Goal: Information Seeking & Learning: Find specific fact

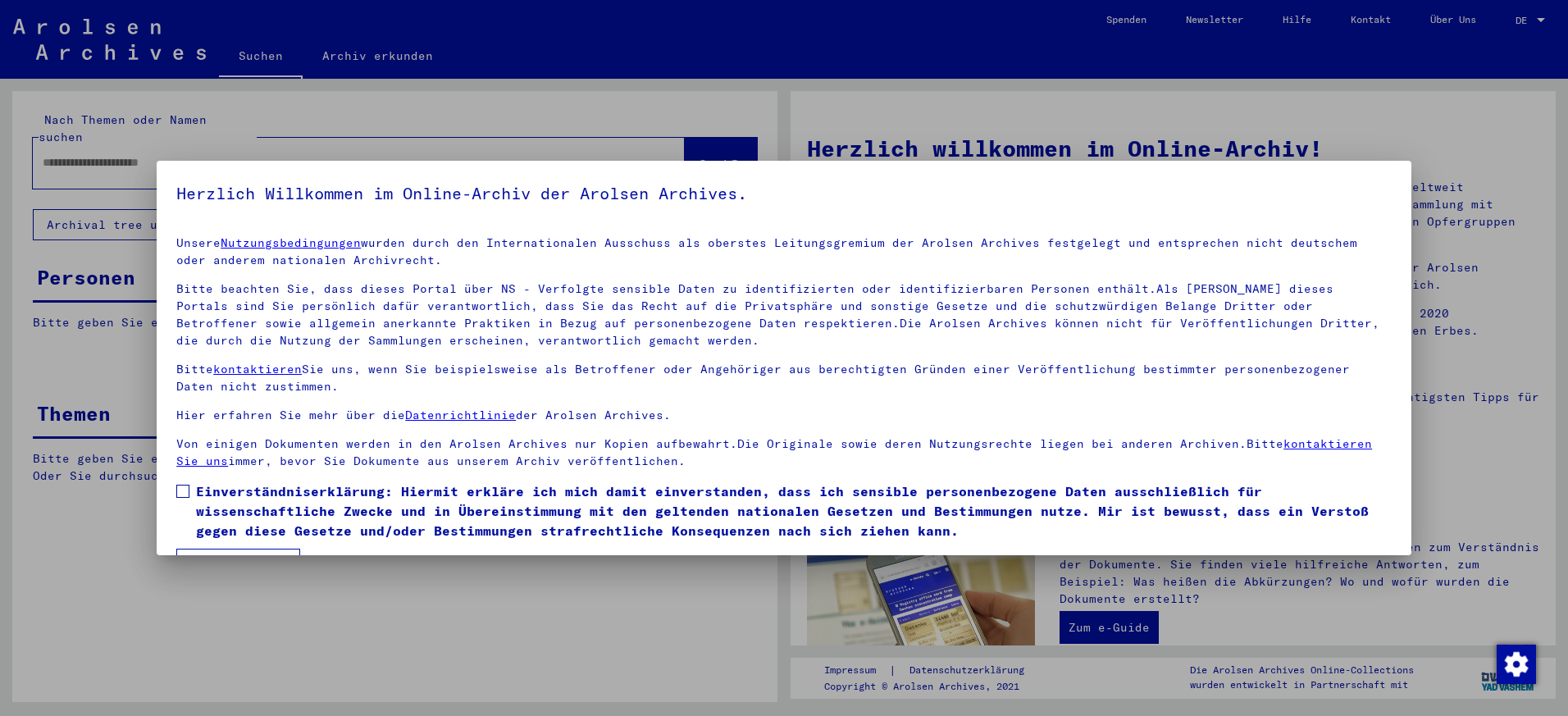
click at [195, 488] on label "Einverständniserklärung: Hiermit erkläre ich mich damit einverstanden, dass ich…" at bounding box center [783, 511] width 1215 height 59
click at [266, 557] on div at bounding box center [784, 358] width 1568 height 716
click at [265, 549] on button "Ich stimme zu" at bounding box center [238, 564] width 124 height 31
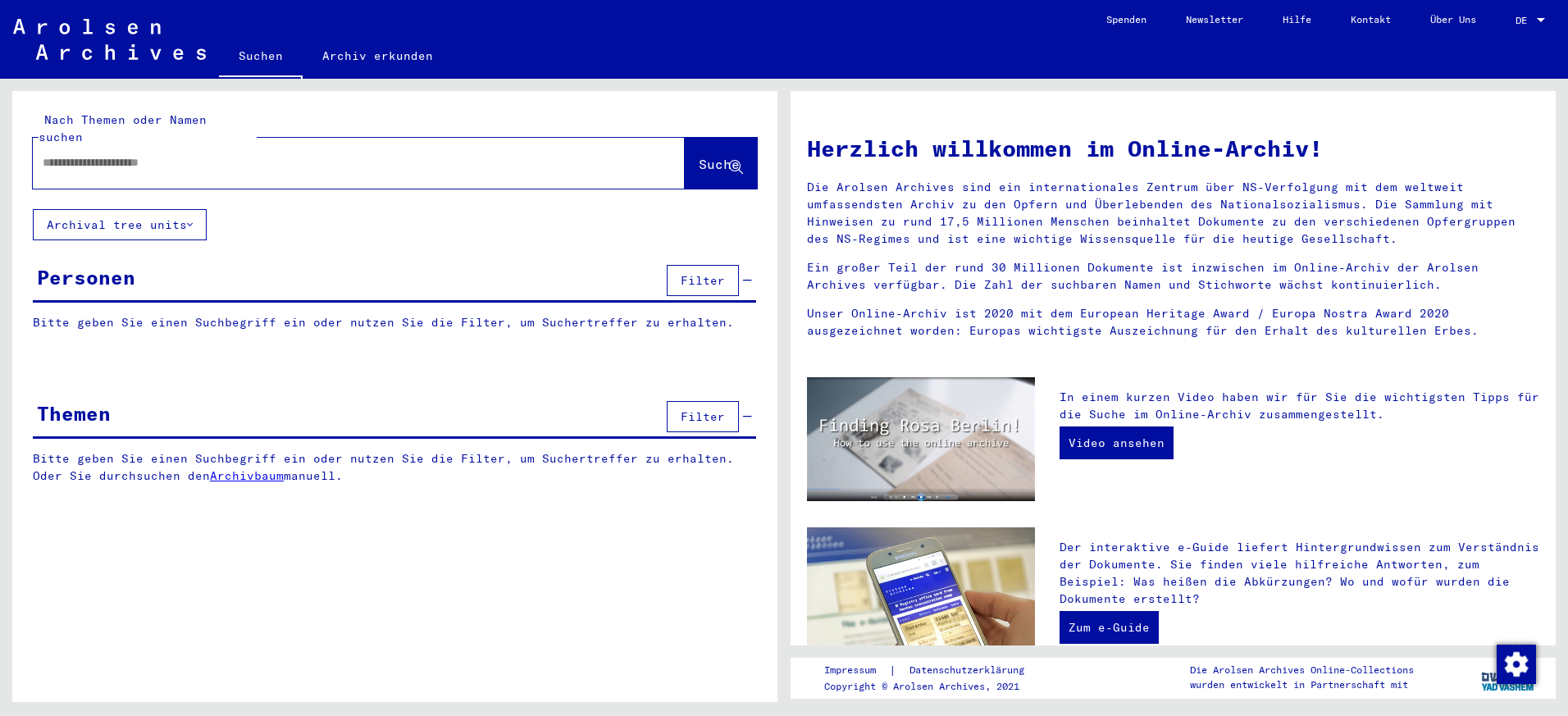
click at [168, 155] on input "text" at bounding box center [339, 163] width 593 height 18
click at [168, 155] on input "**********" at bounding box center [339, 163] width 593 height 18
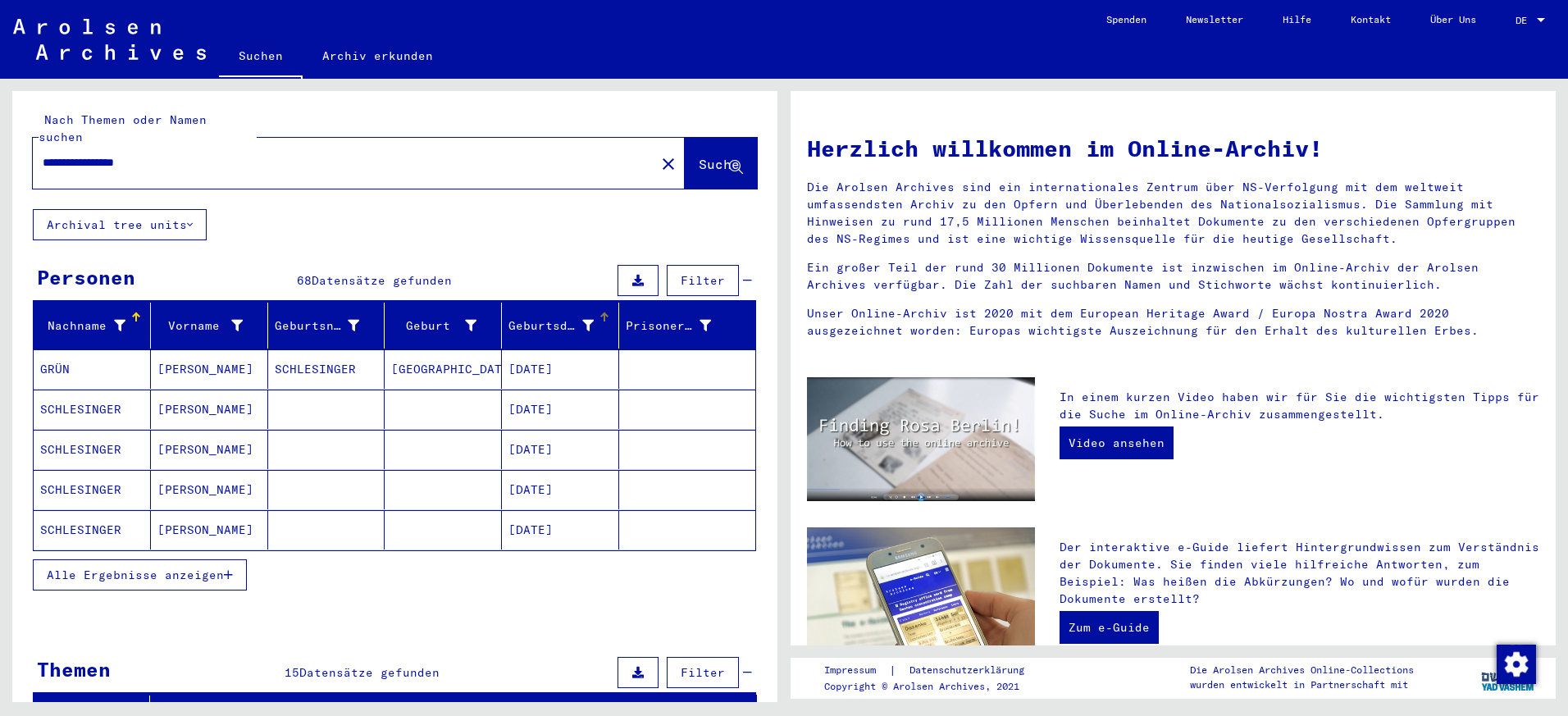
click at [548, 313] on div "Geburtsdatum" at bounding box center [563, 326] width 109 height 26
click at [177, 568] on span "Alle Ergebnisse anzeigen" at bounding box center [135, 575] width 177 height 15
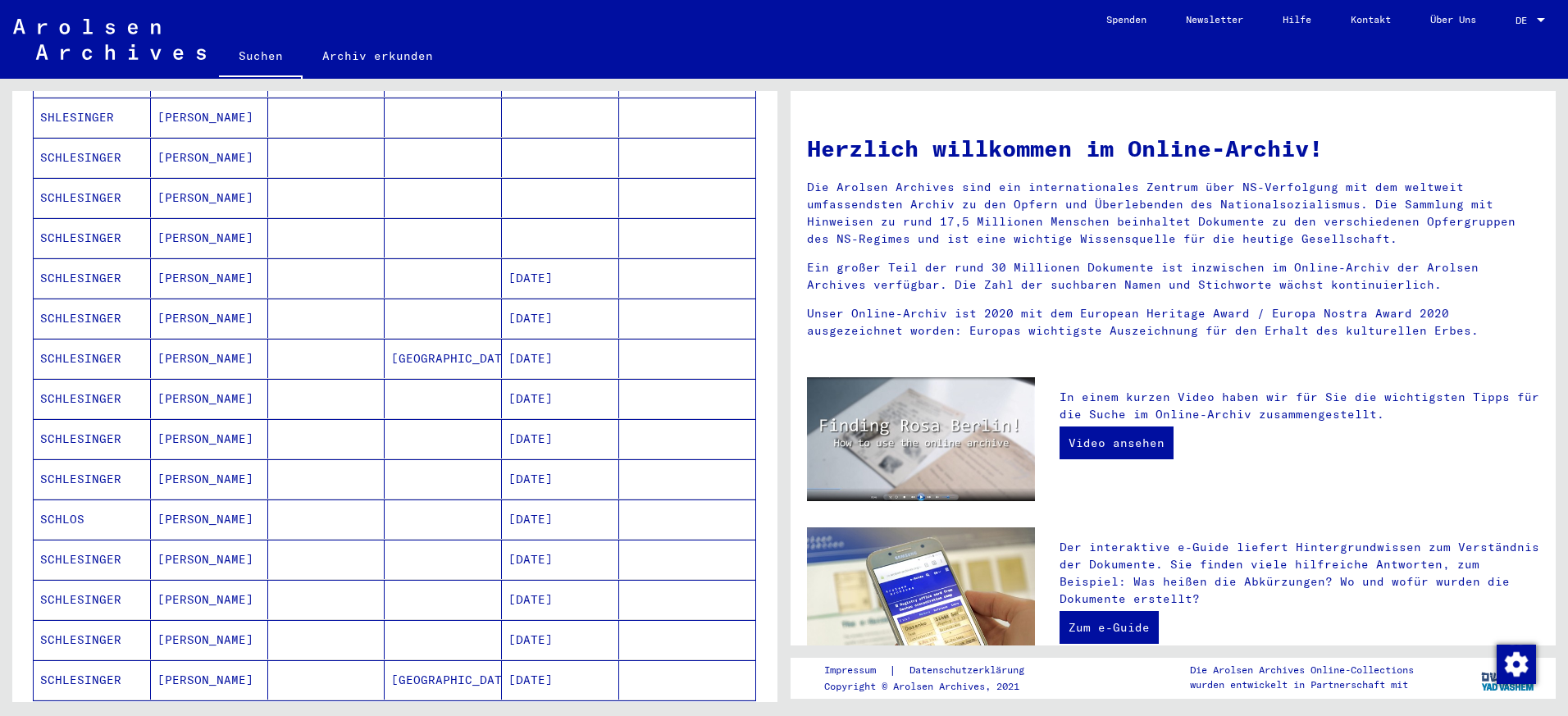
scroll to position [647, 0]
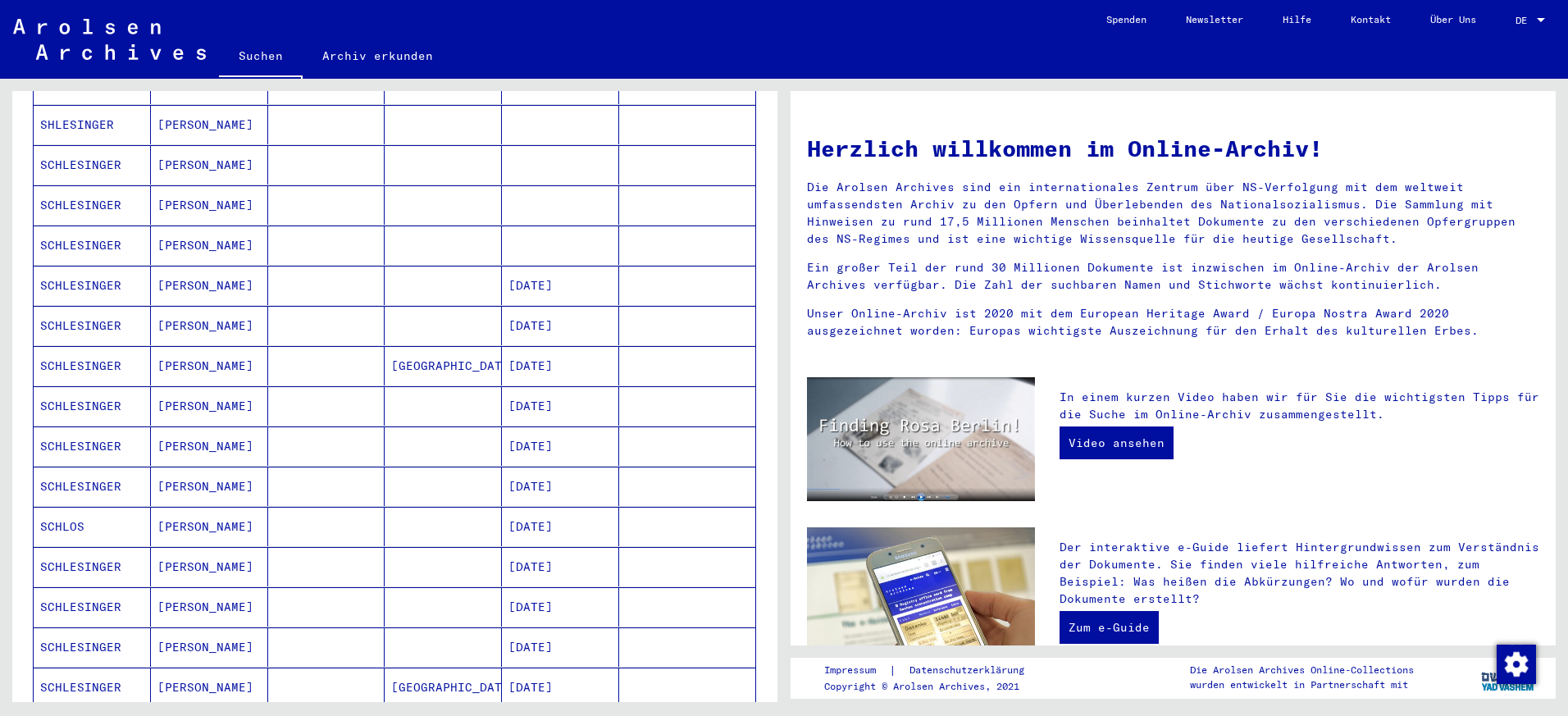
click at [442, 278] on mat-cell at bounding box center [443, 286] width 117 height 39
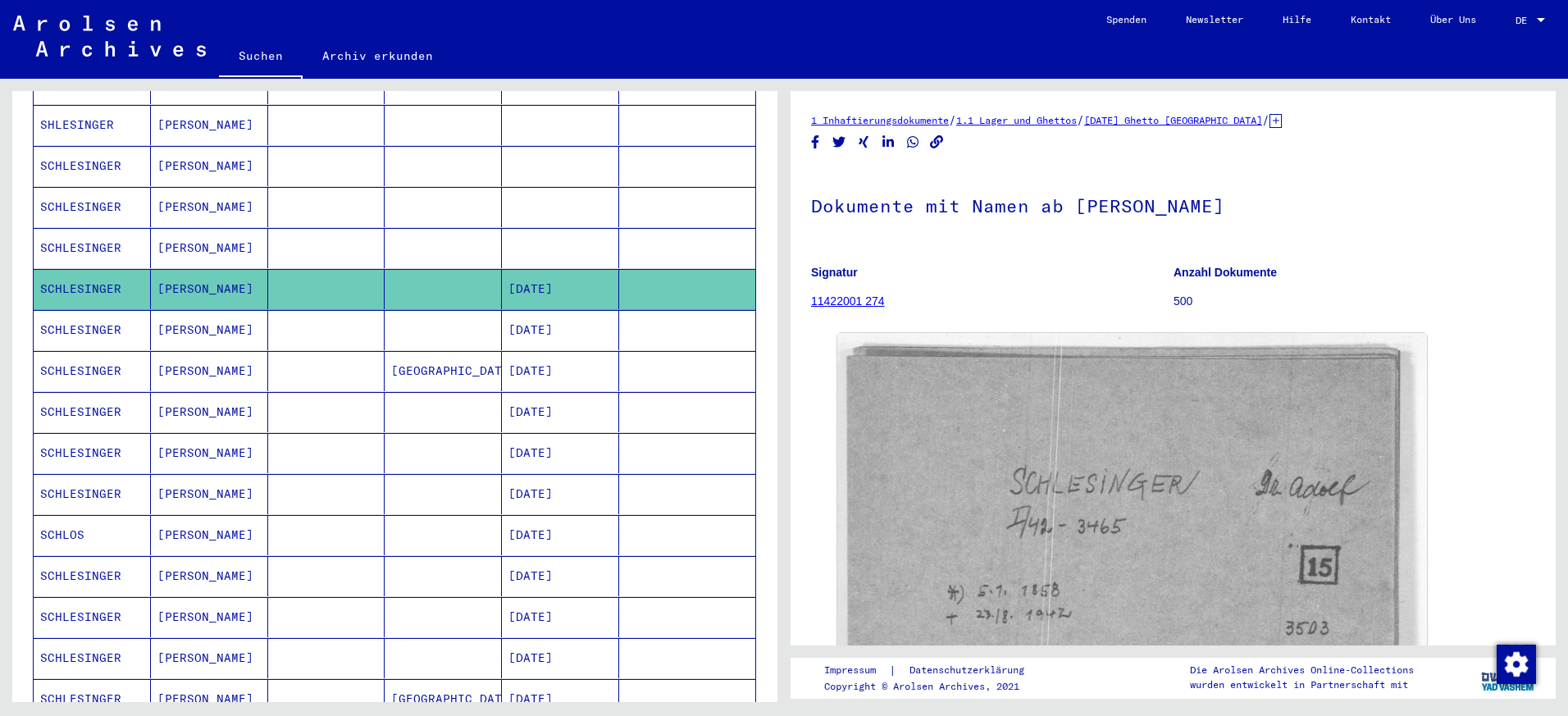
click at [519, 310] on mat-cell "[DATE]" at bounding box center [560, 330] width 117 height 40
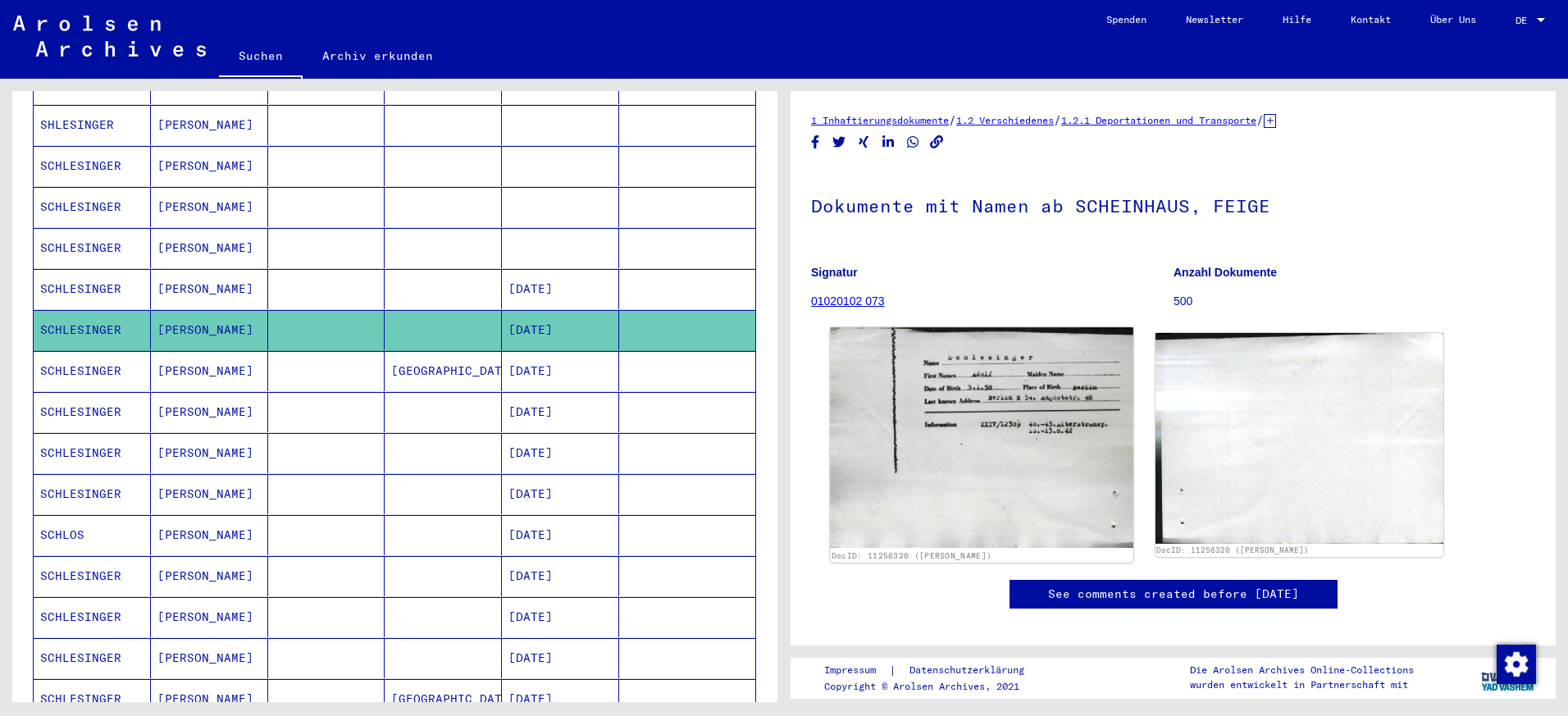
click at [1013, 389] on img at bounding box center [981, 438] width 303 height 221
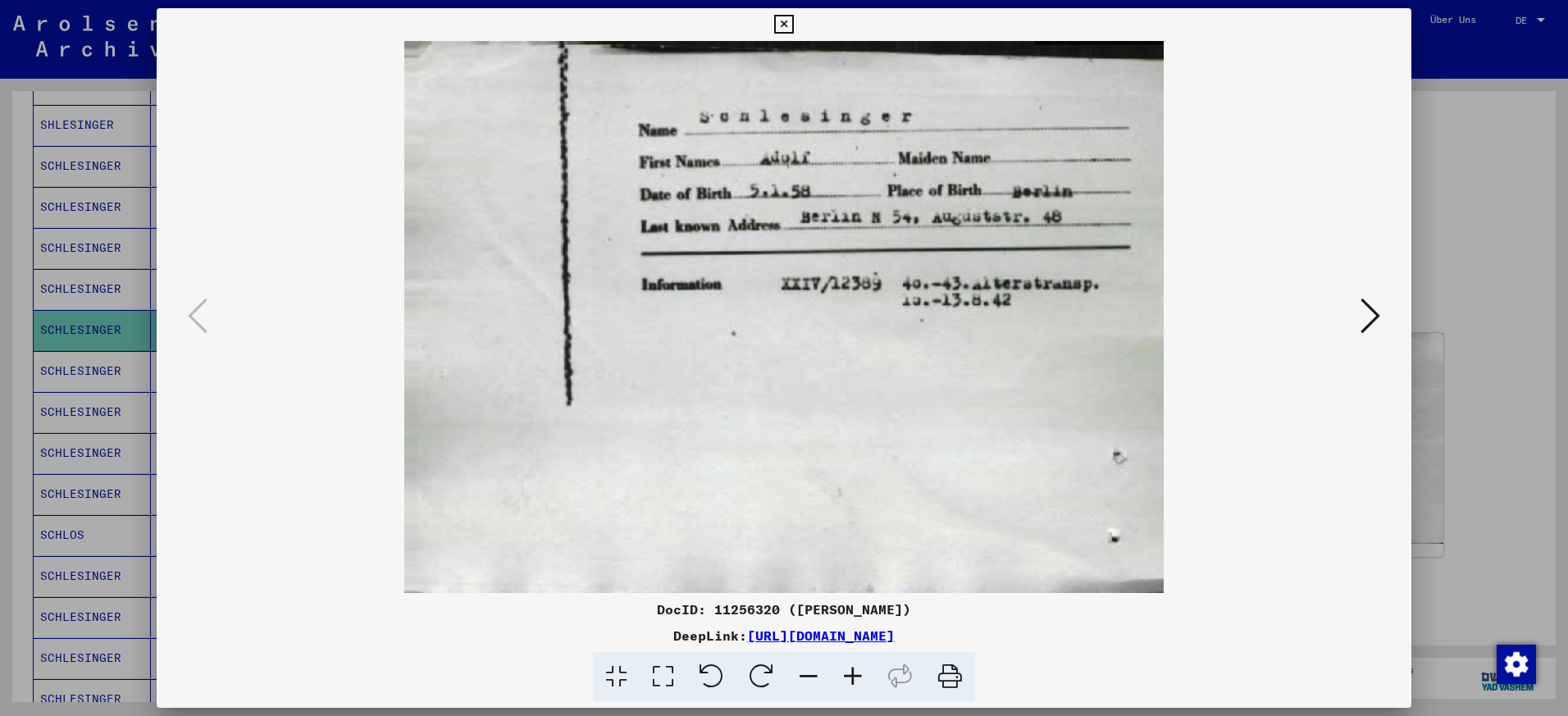
click at [1348, 313] on img at bounding box center [784, 317] width 1144 height 553
click at [1365, 318] on icon at bounding box center [1371, 316] width 20 height 39
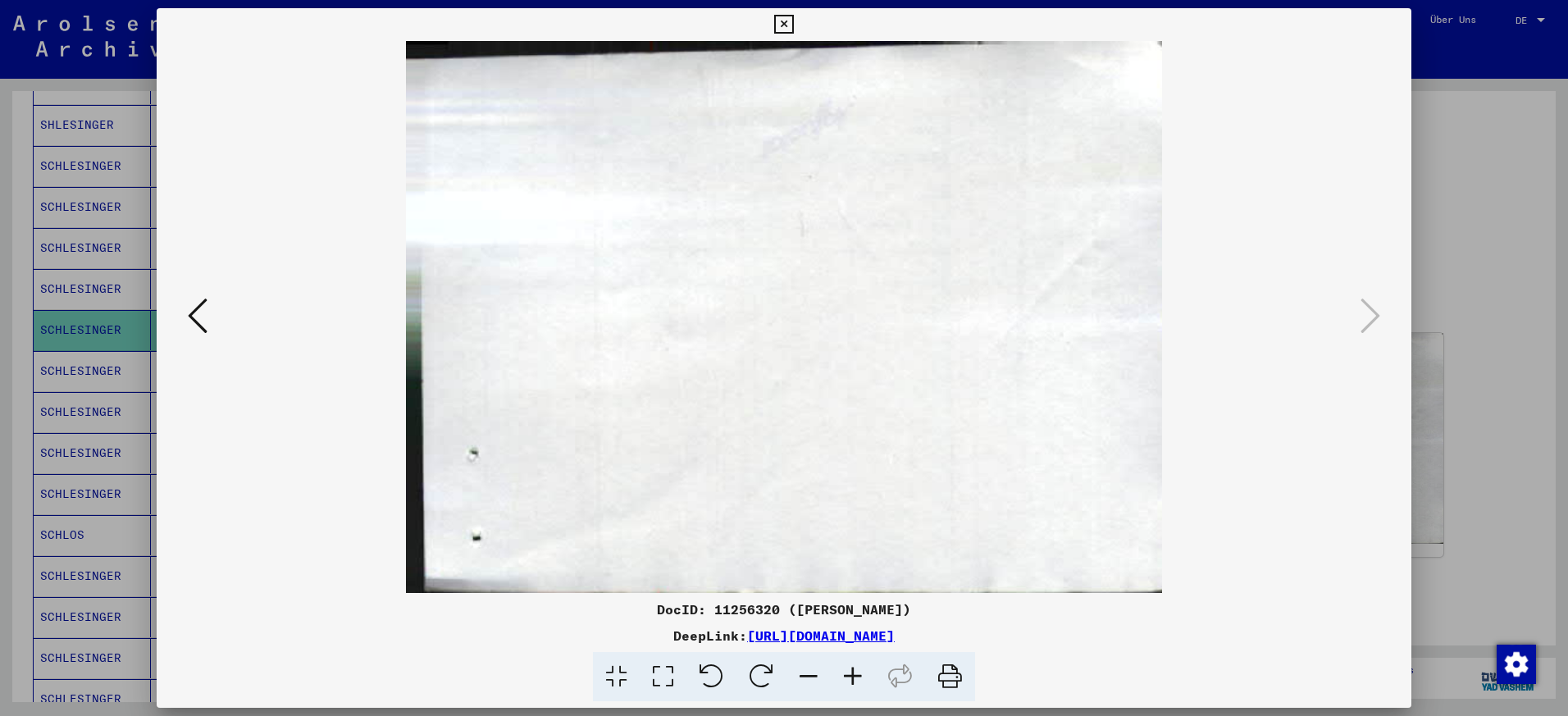
click at [1453, 231] on div at bounding box center [784, 358] width 1568 height 716
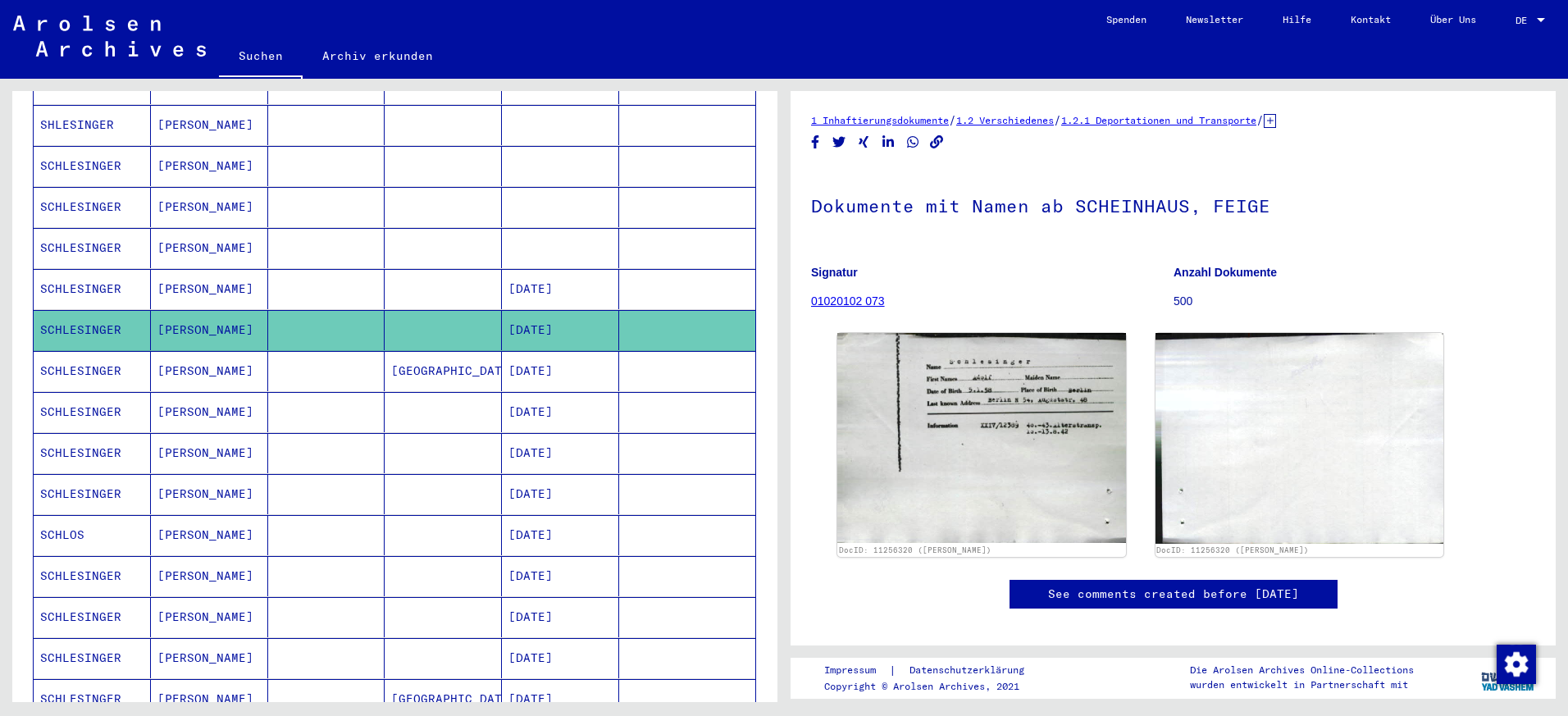
click at [501, 357] on mat-cell "[DATE]" at bounding box center [560, 371] width 117 height 40
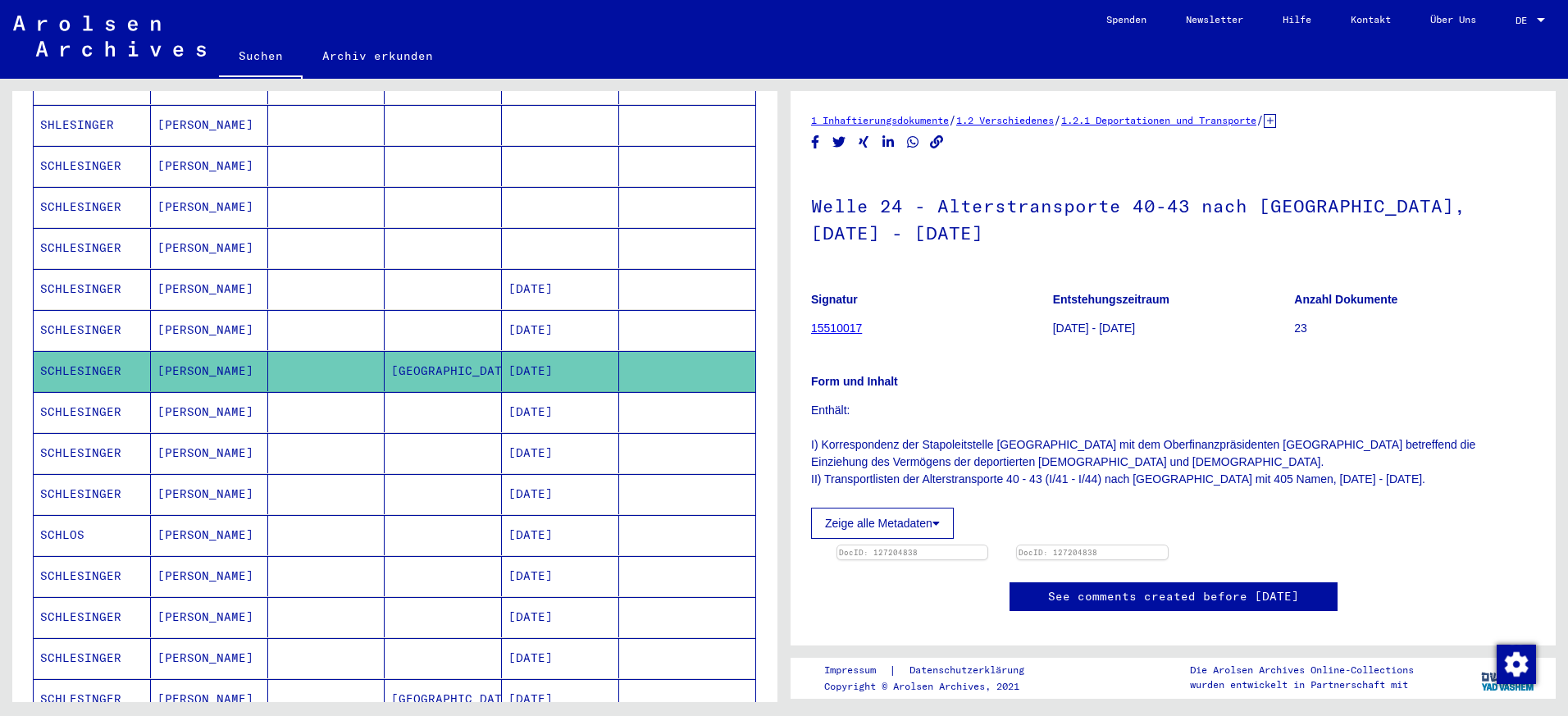
click at [532, 392] on mat-cell "[DATE]" at bounding box center [560, 412] width 117 height 40
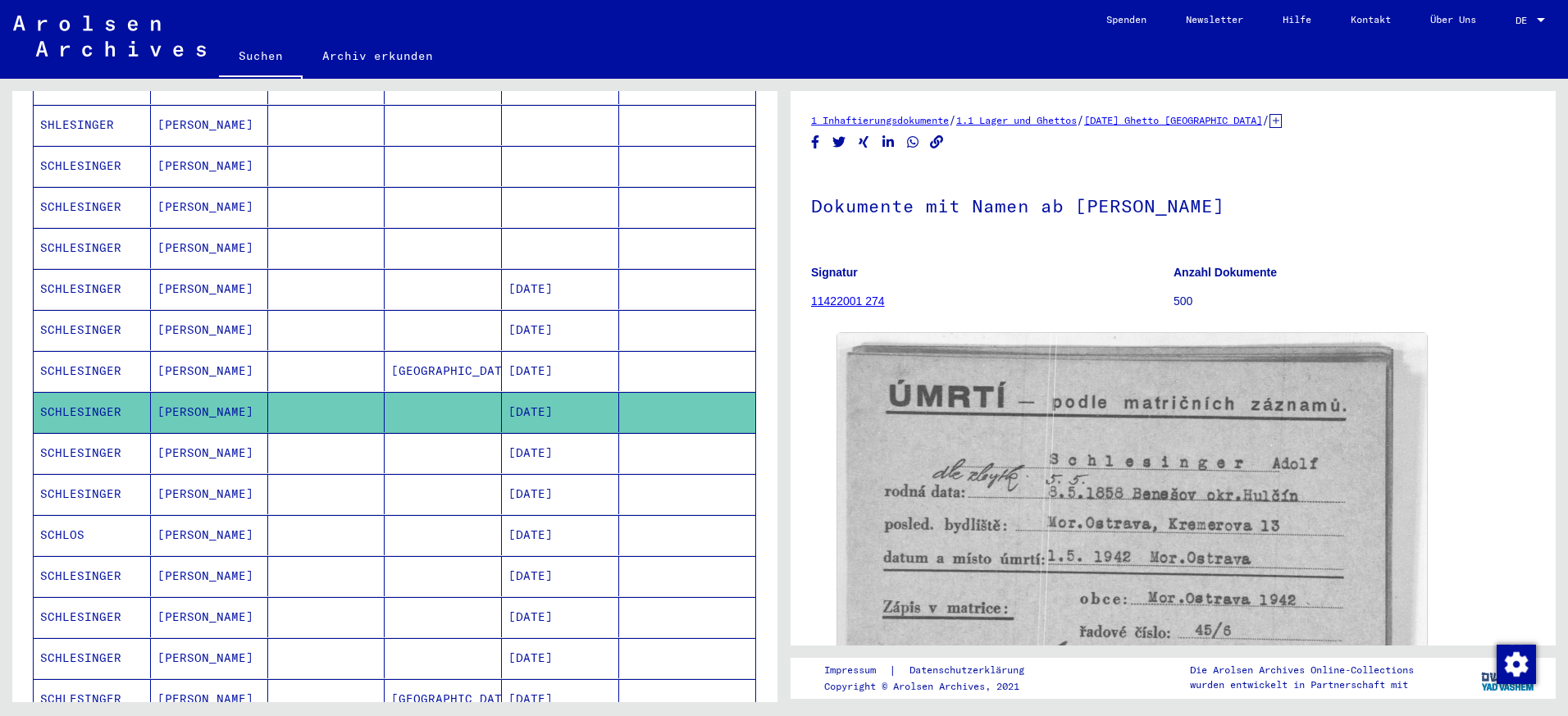
click at [544, 433] on mat-cell "[DATE]" at bounding box center [560, 453] width 117 height 40
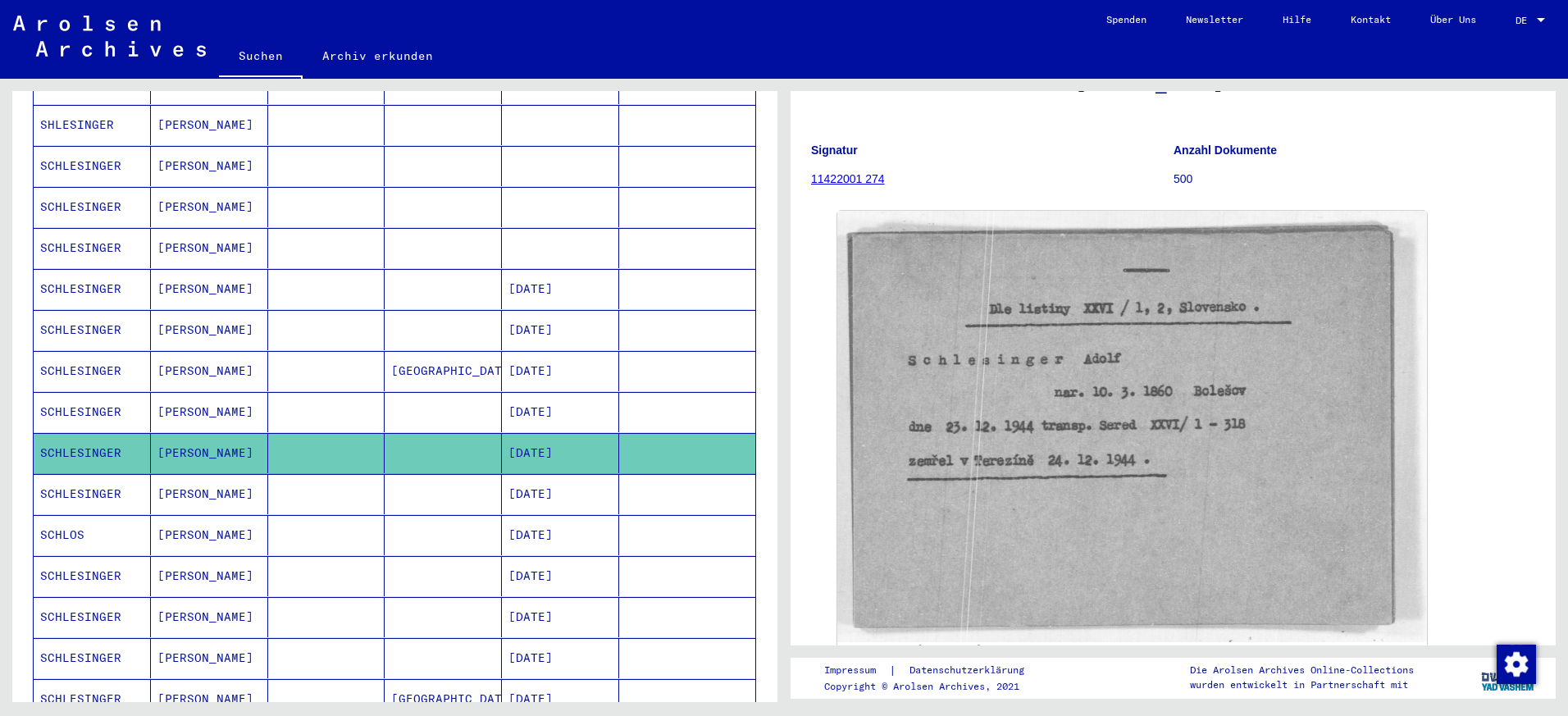
scroll to position [129, 0]
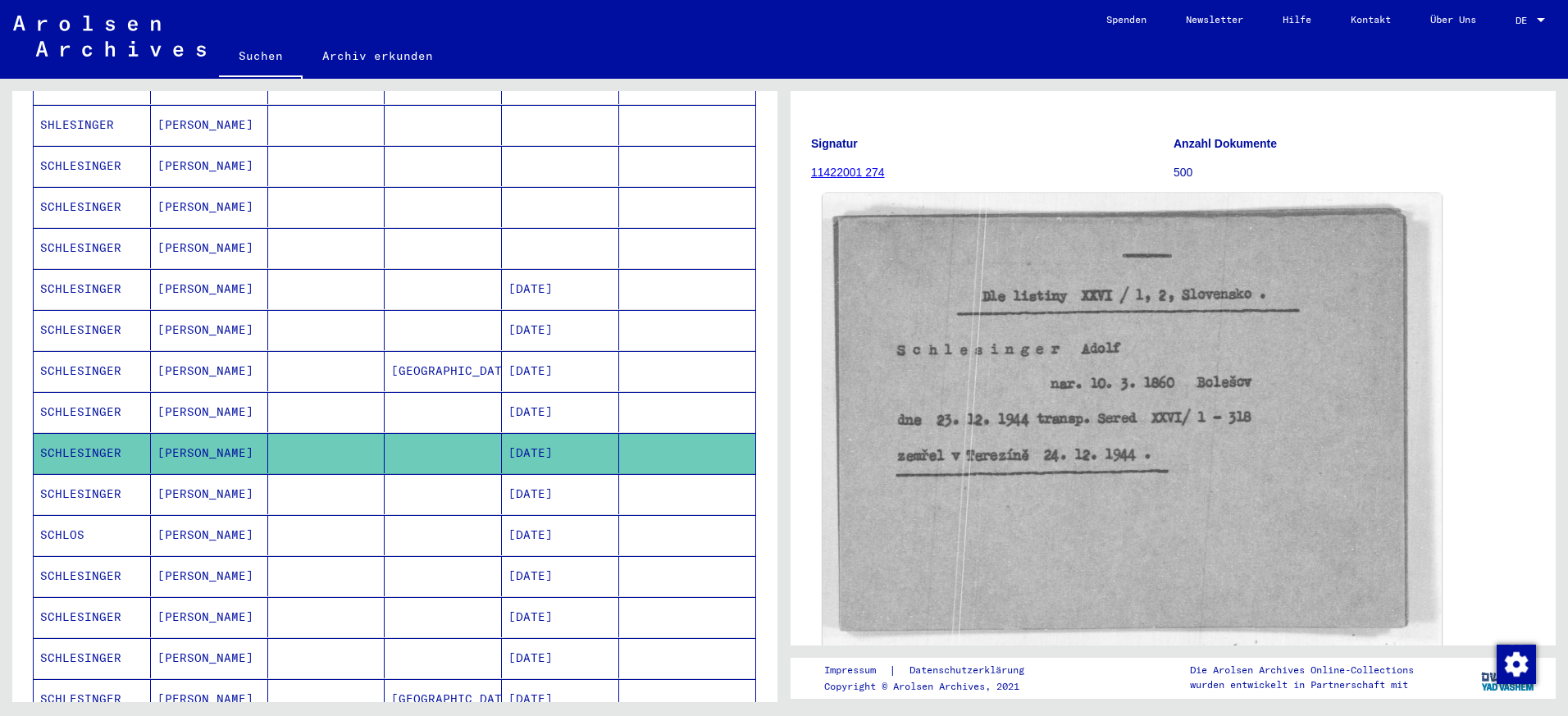
drag, startPoint x: 1143, startPoint y: 319, endPoint x: 1067, endPoint y: 293, distance: 80.3
click at [1067, 293] on img at bounding box center [1131, 420] width 619 height 453
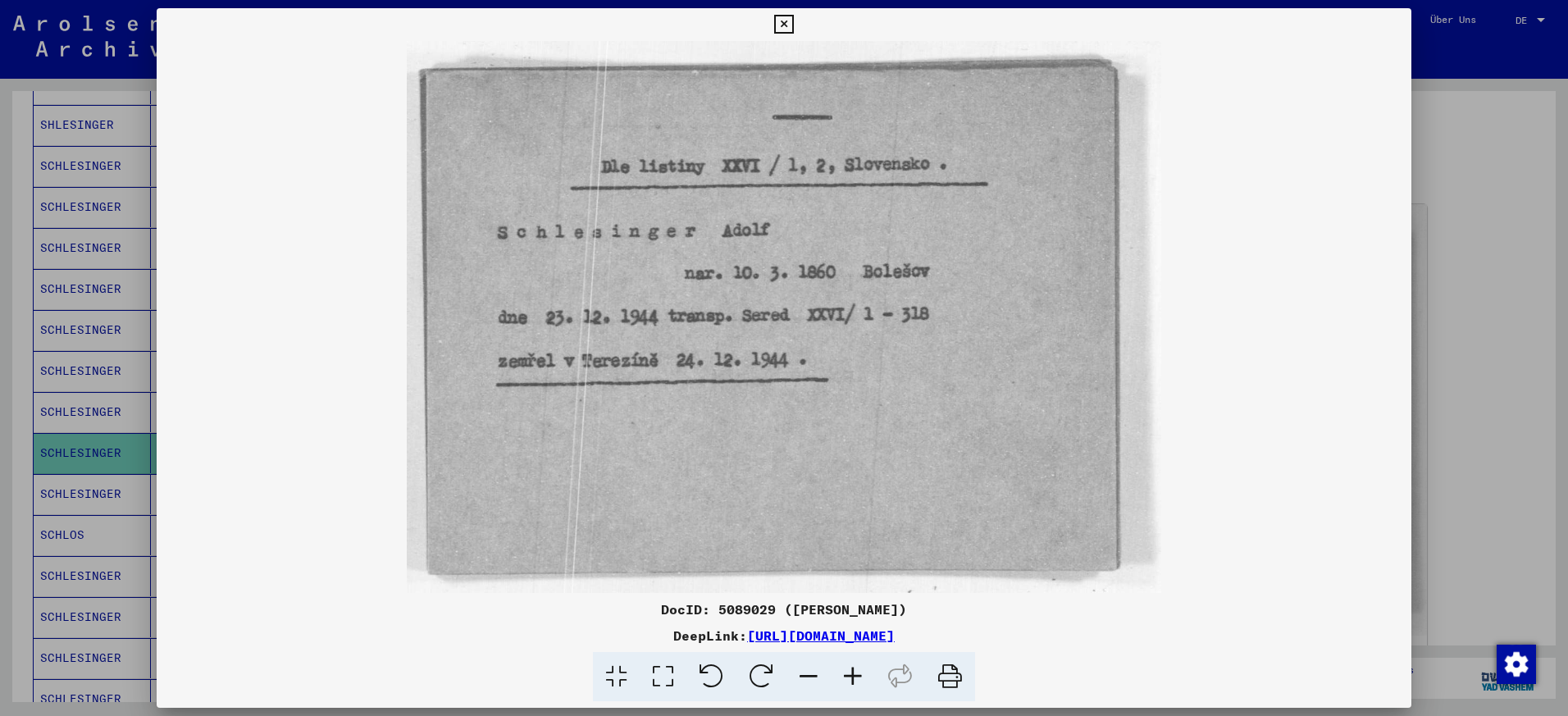
click at [1347, 308] on img at bounding box center [784, 317] width 1255 height 553
click at [1409, 334] on img at bounding box center [784, 317] width 1255 height 553
drag, startPoint x: 1494, startPoint y: 189, endPoint x: 1472, endPoint y: 114, distance: 78.2
click at [1494, 187] on div at bounding box center [784, 358] width 1568 height 716
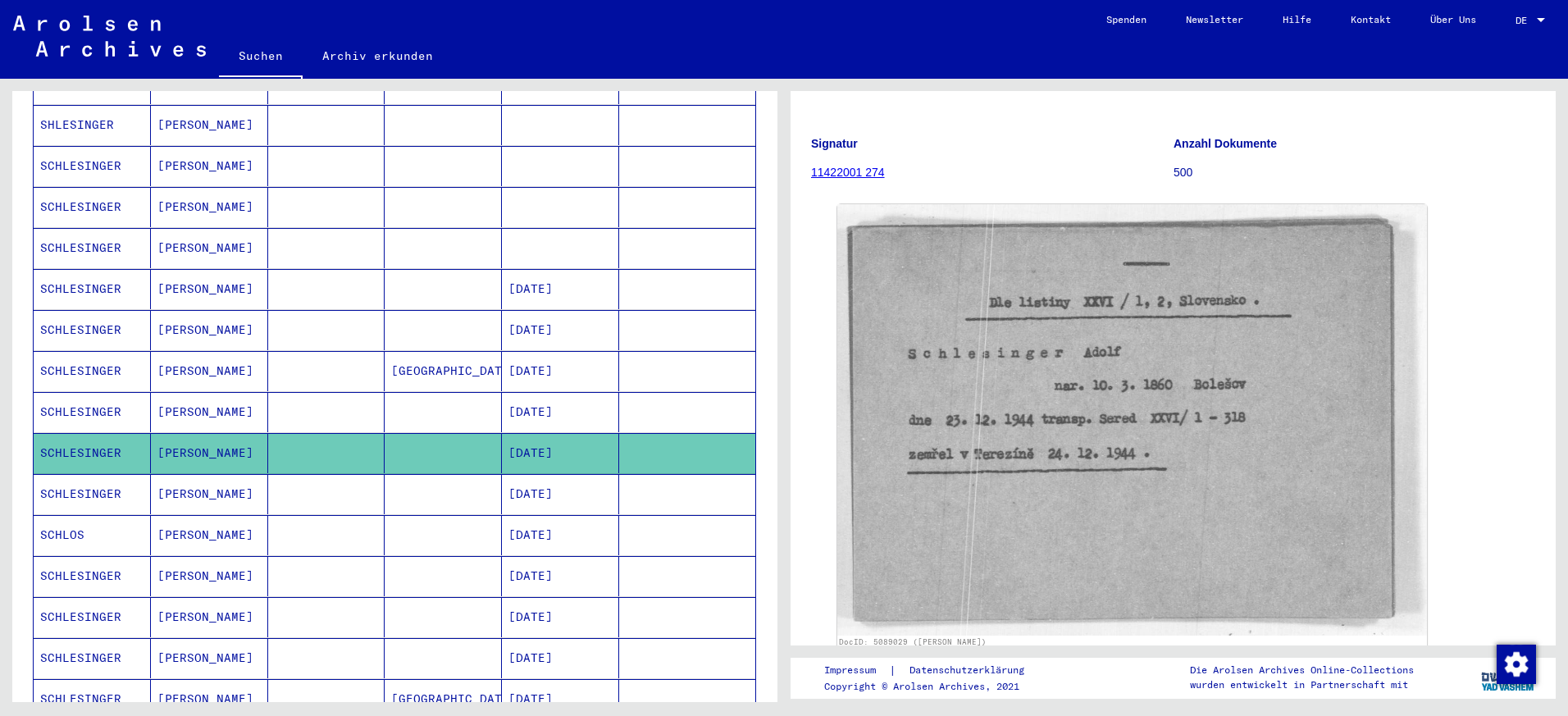
drag, startPoint x: 1571, startPoint y: 217, endPoint x: 1566, endPoint y: 227, distance: 11.2
click at [1567, 228] on html "**********" at bounding box center [784, 358] width 1568 height 716
click at [1500, 223] on div "DocID: 5089029 ([PERSON_NAME])" at bounding box center [1173, 426] width 685 height 458
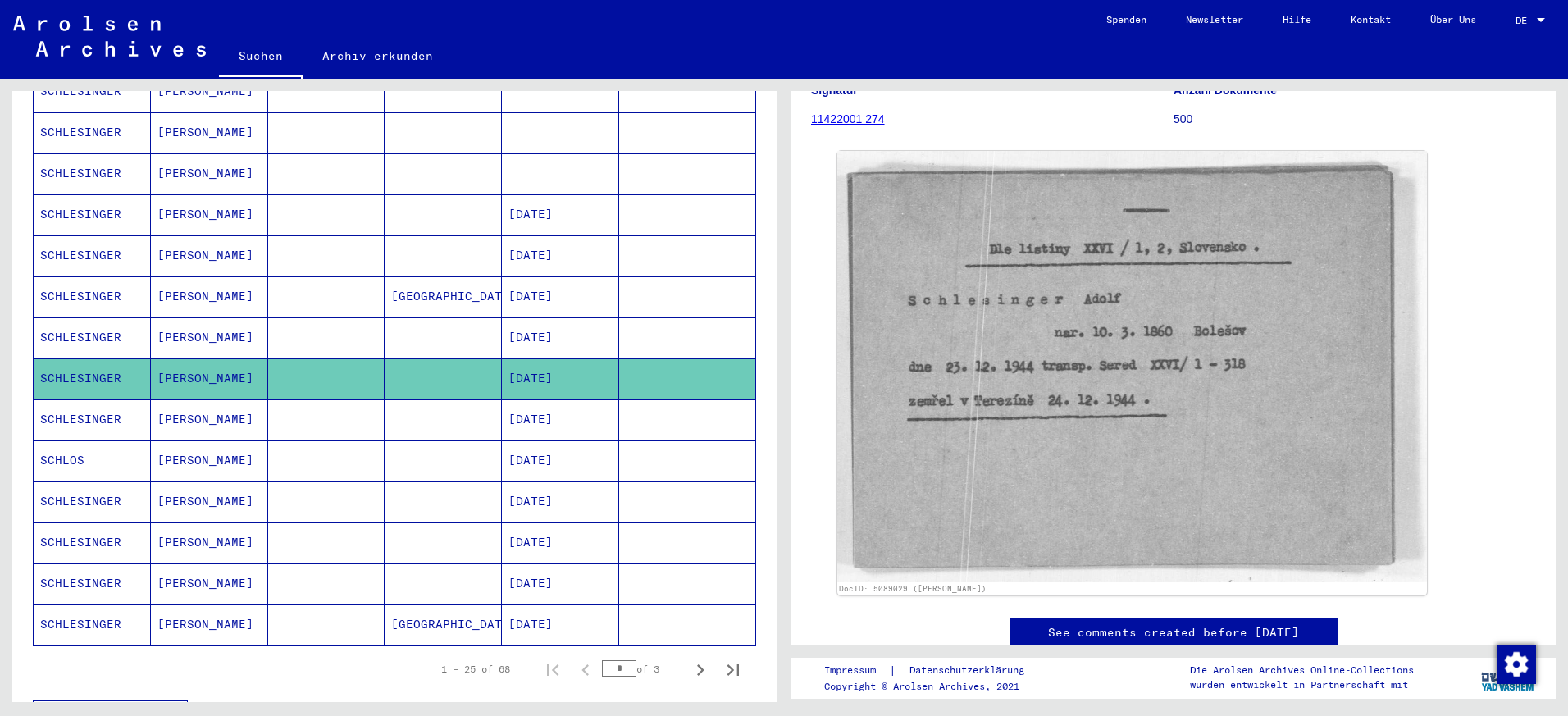
scroll to position [740, 0]
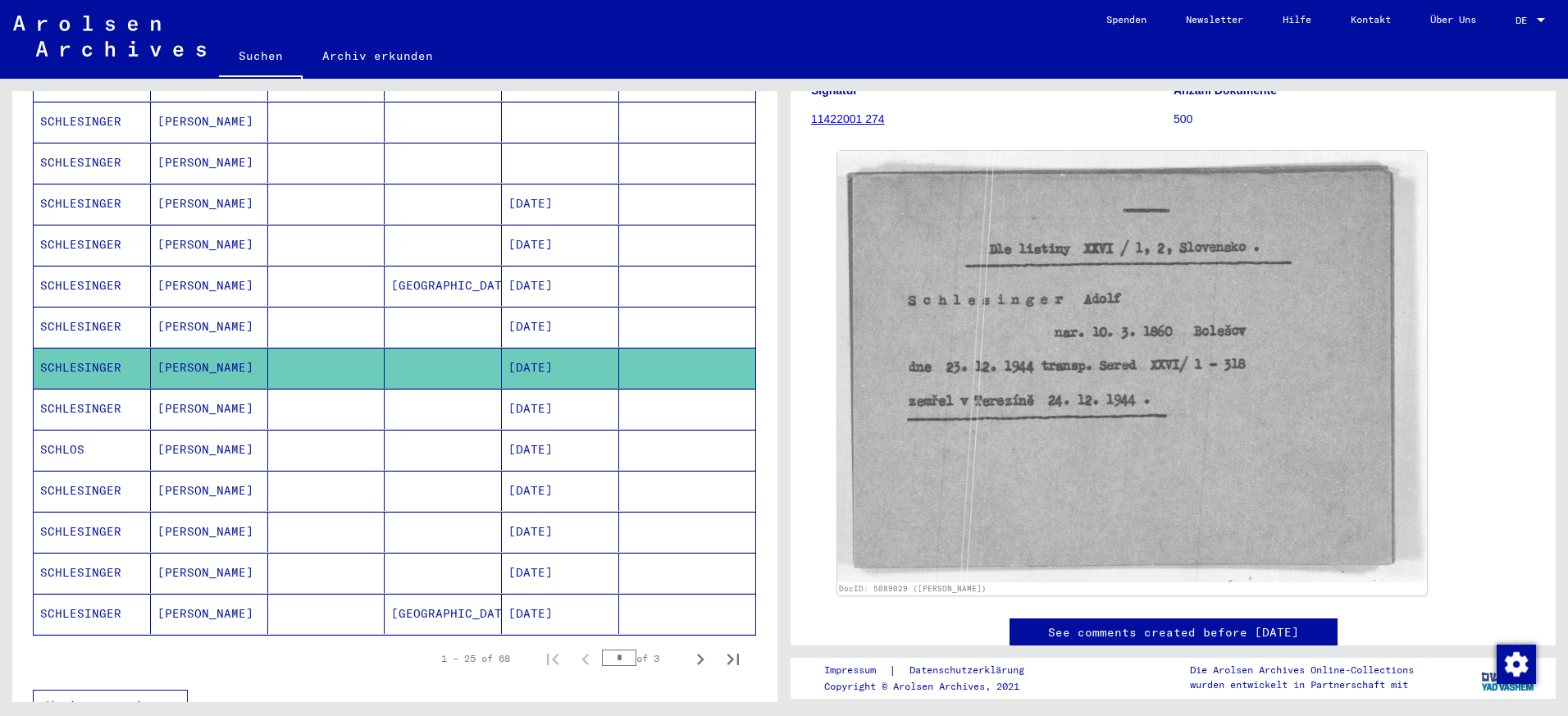
click at [506, 309] on mat-cell "[DATE]" at bounding box center [560, 327] width 117 height 40
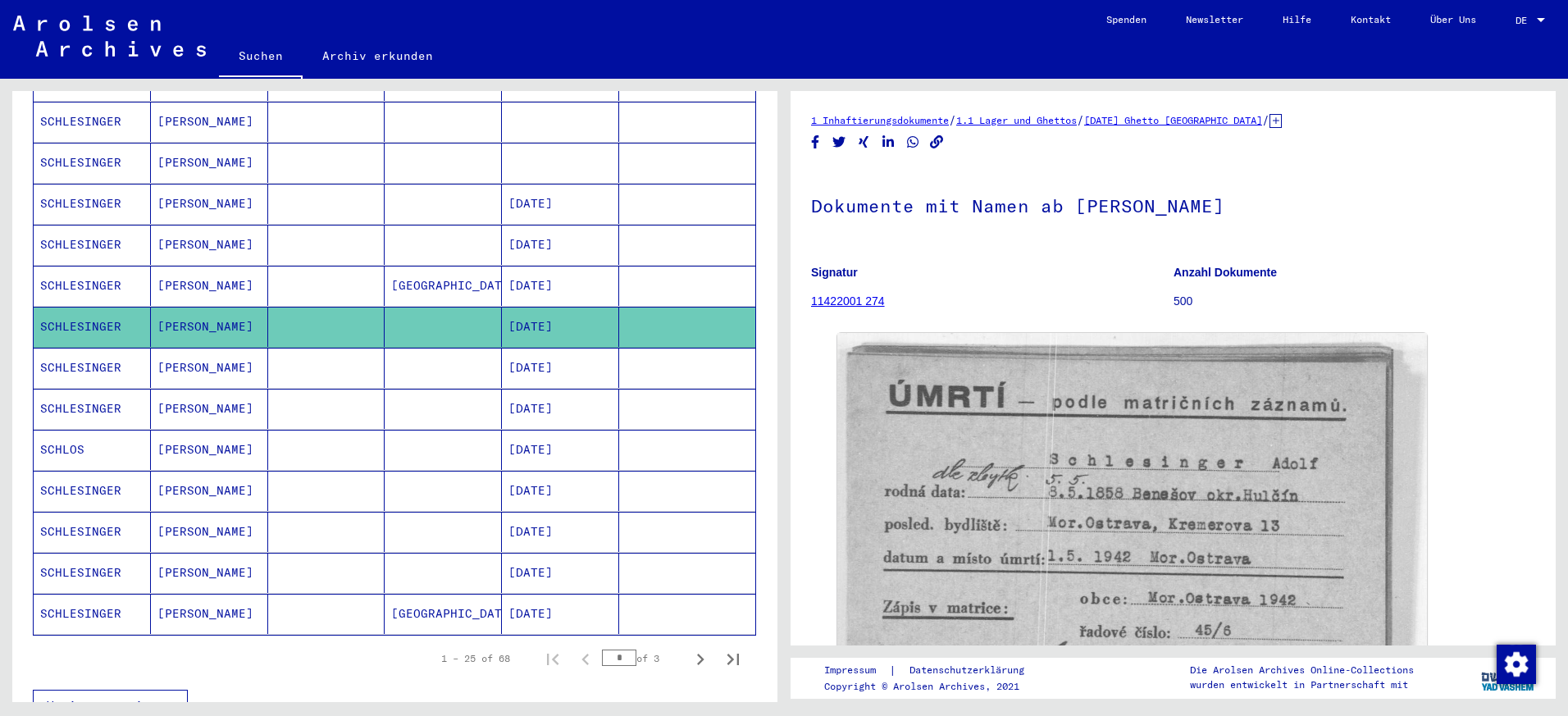
click at [568, 355] on mat-cell "[DATE]" at bounding box center [560, 368] width 117 height 40
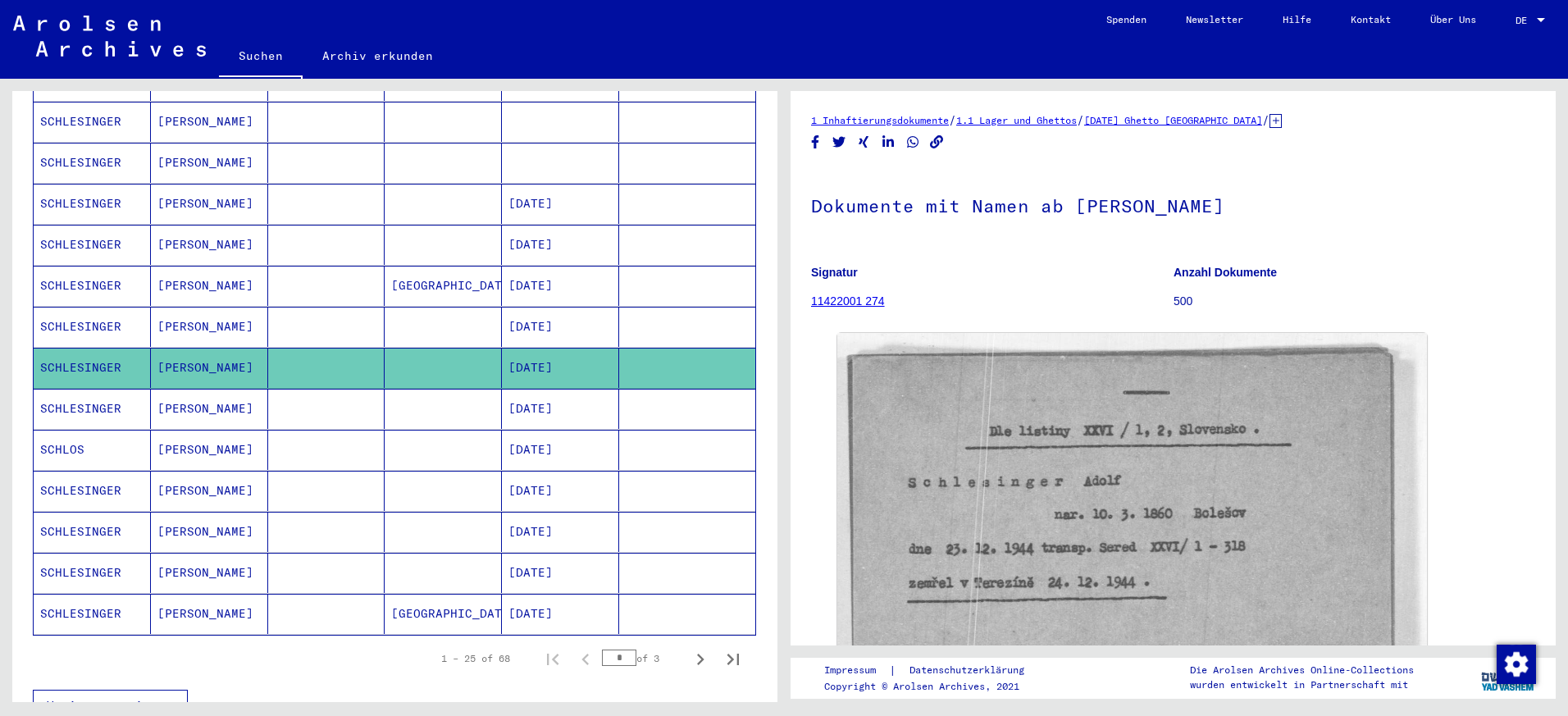
click at [629, 400] on mat-cell at bounding box center [686, 409] width 136 height 40
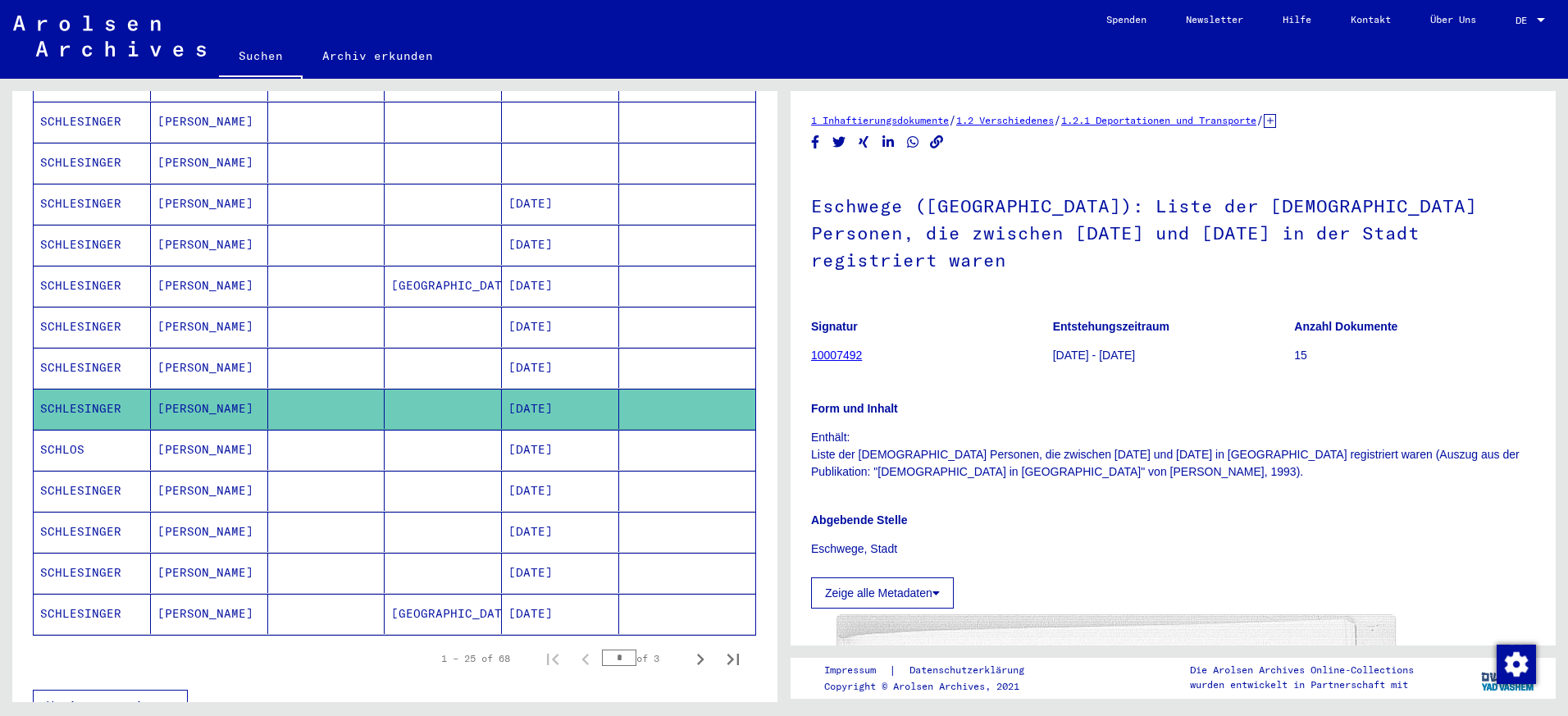
drag, startPoint x: 1536, startPoint y: 197, endPoint x: 1536, endPoint y: 210, distance: 13.0
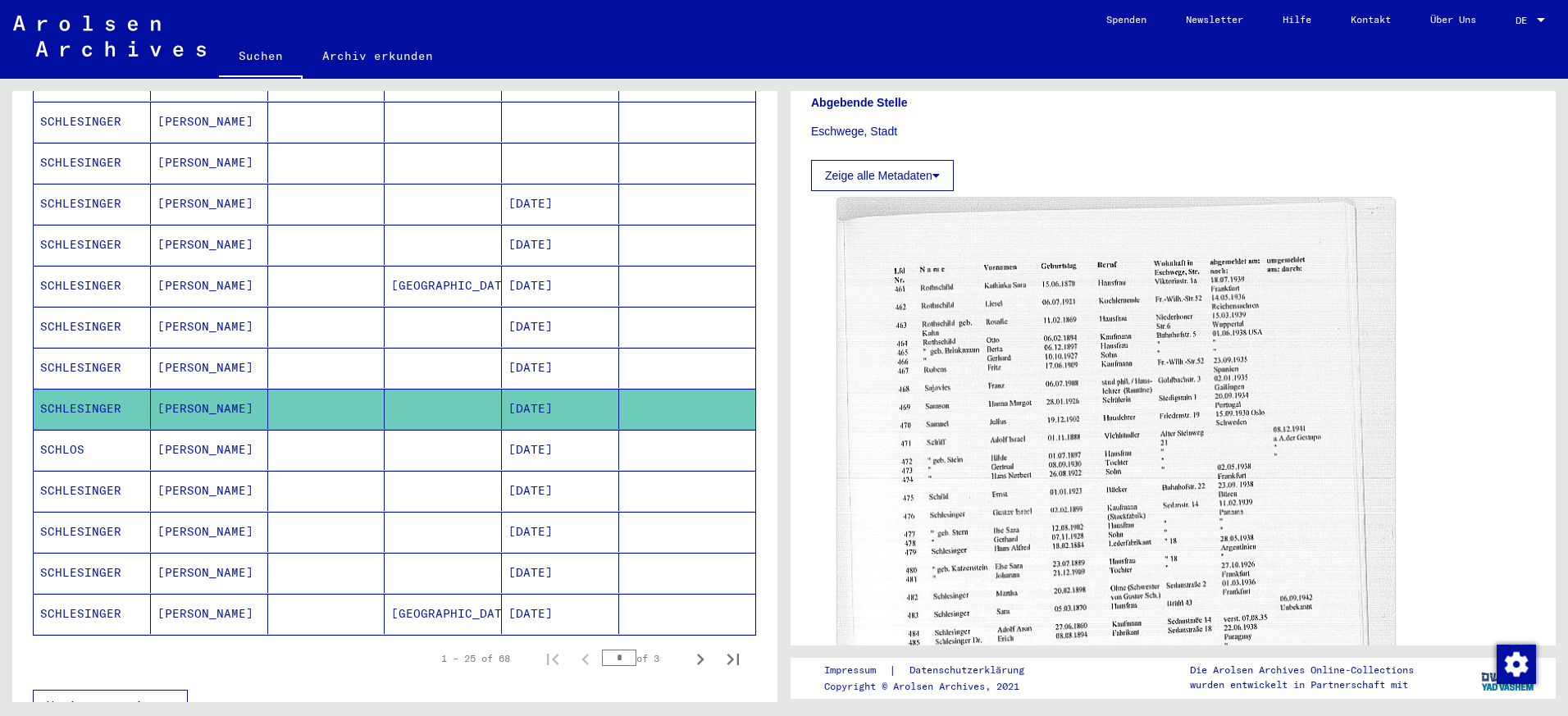
scroll to position [451, 0]
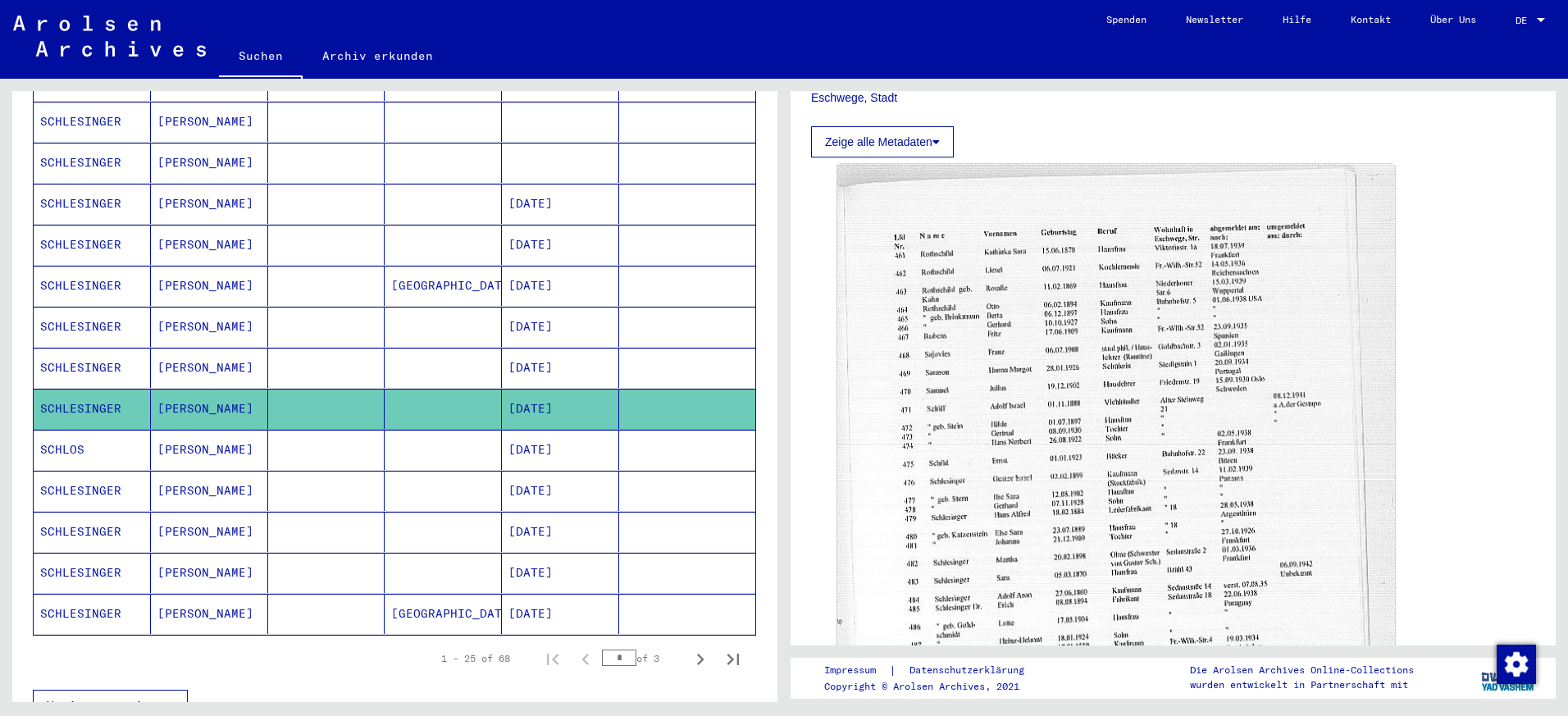
click at [619, 430] on mat-cell at bounding box center [686, 450] width 136 height 40
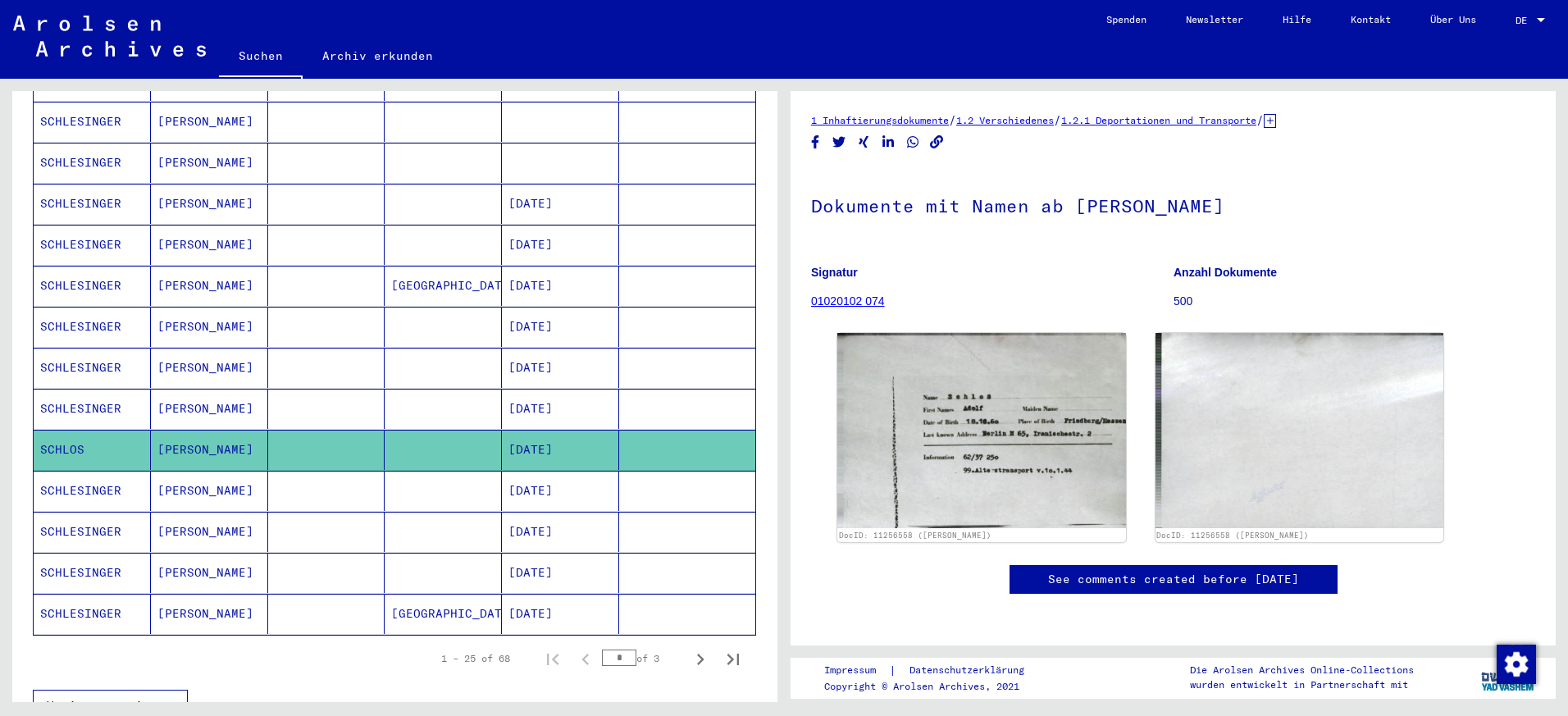
click at [669, 471] on mat-cell at bounding box center [686, 491] width 136 height 40
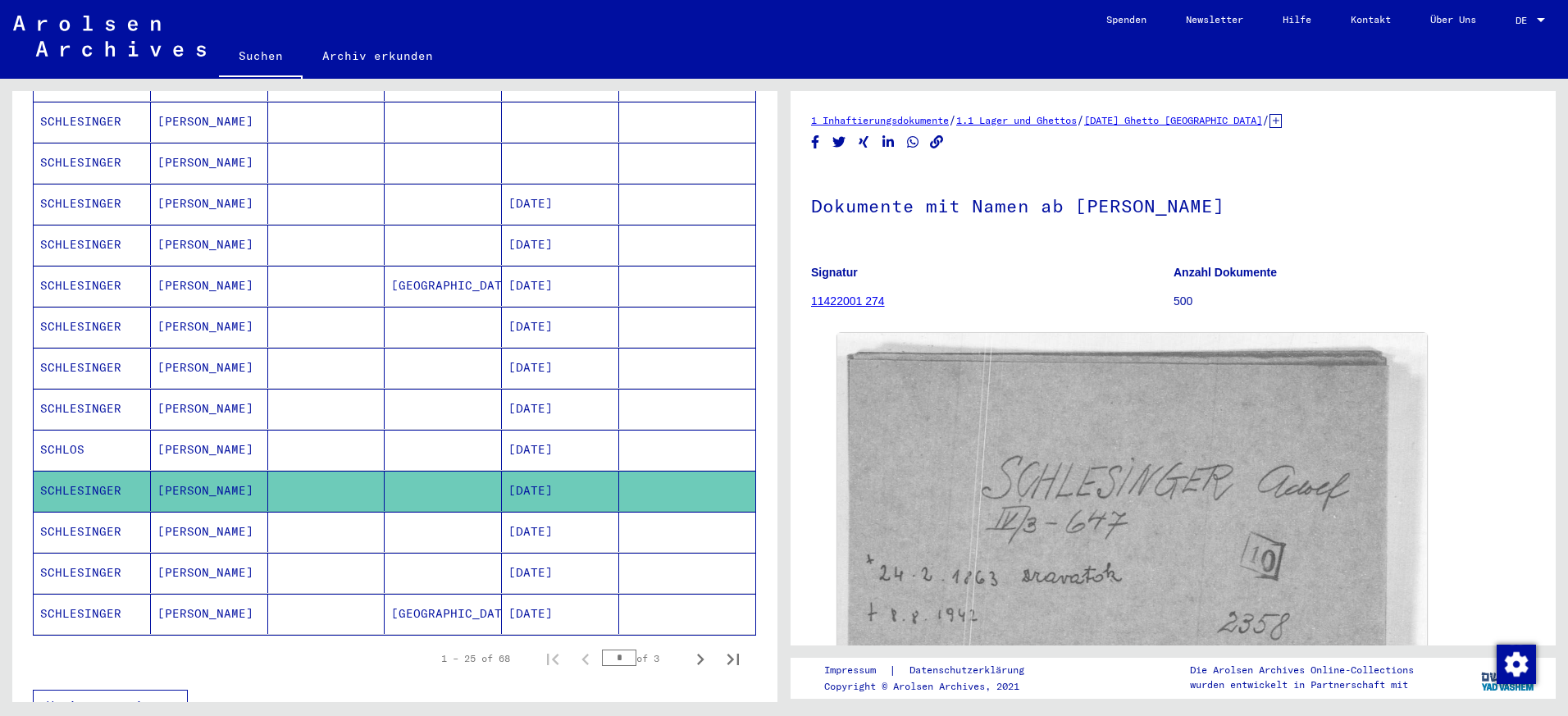
click at [693, 430] on mat-cell at bounding box center [686, 450] width 136 height 40
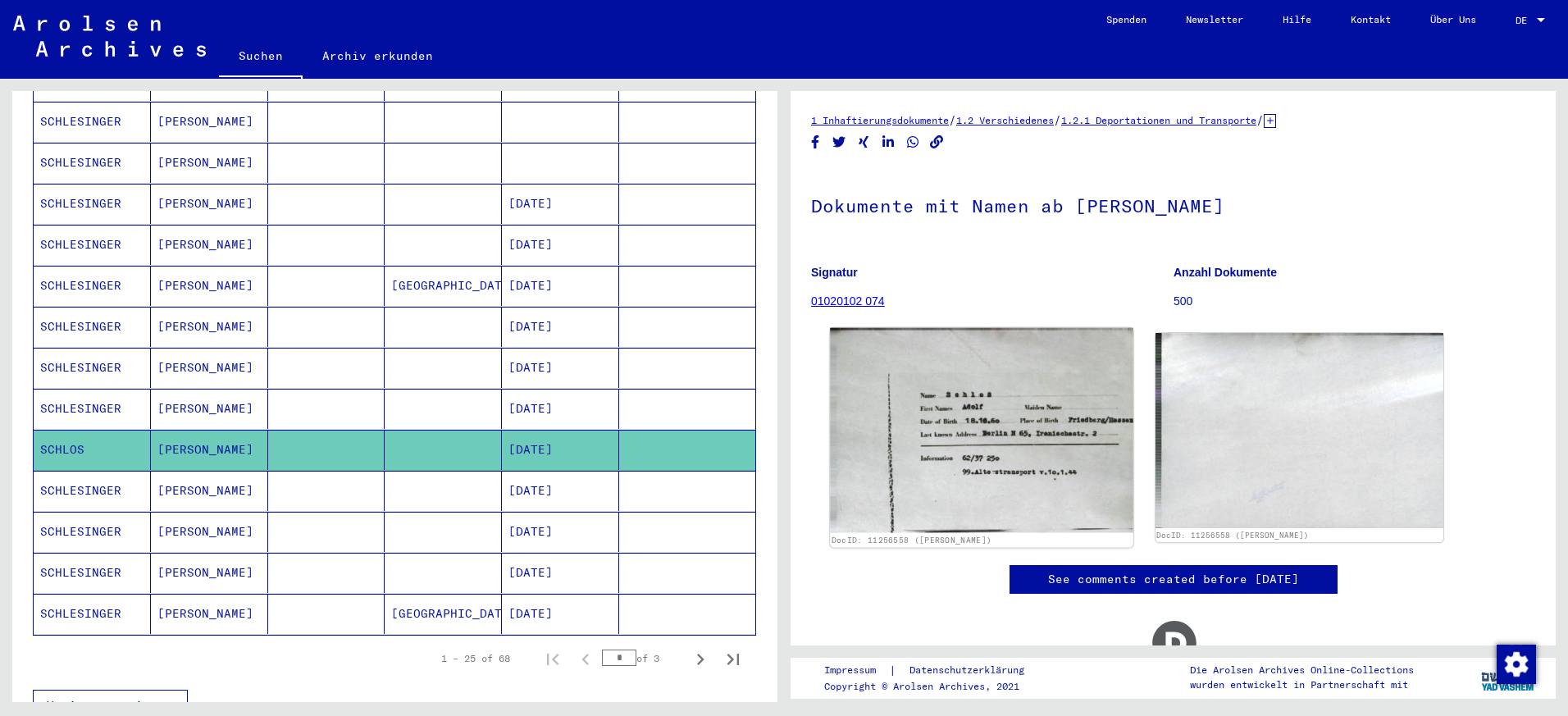
click at [940, 410] on img at bounding box center [981, 431] width 303 height 205
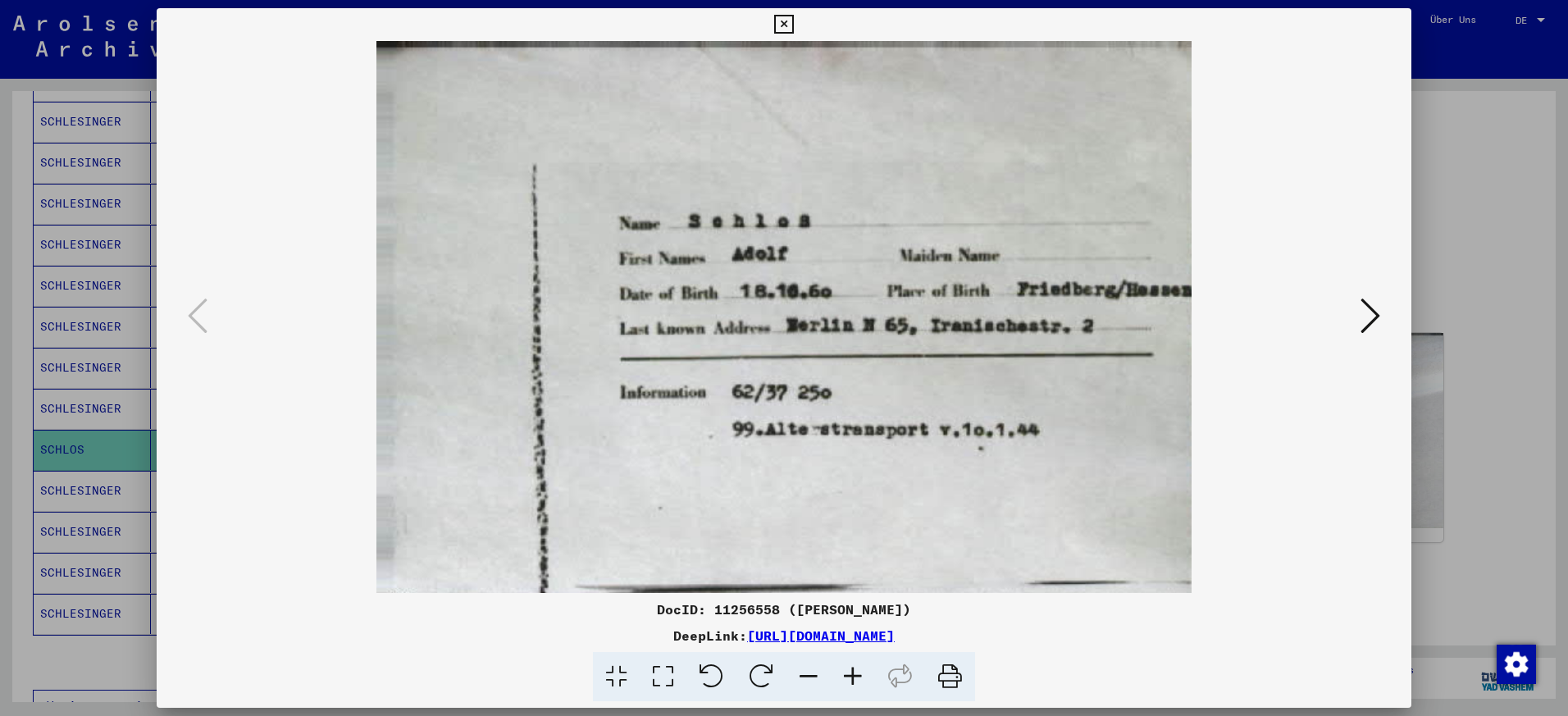
click at [1439, 214] on div at bounding box center [784, 358] width 1568 height 716
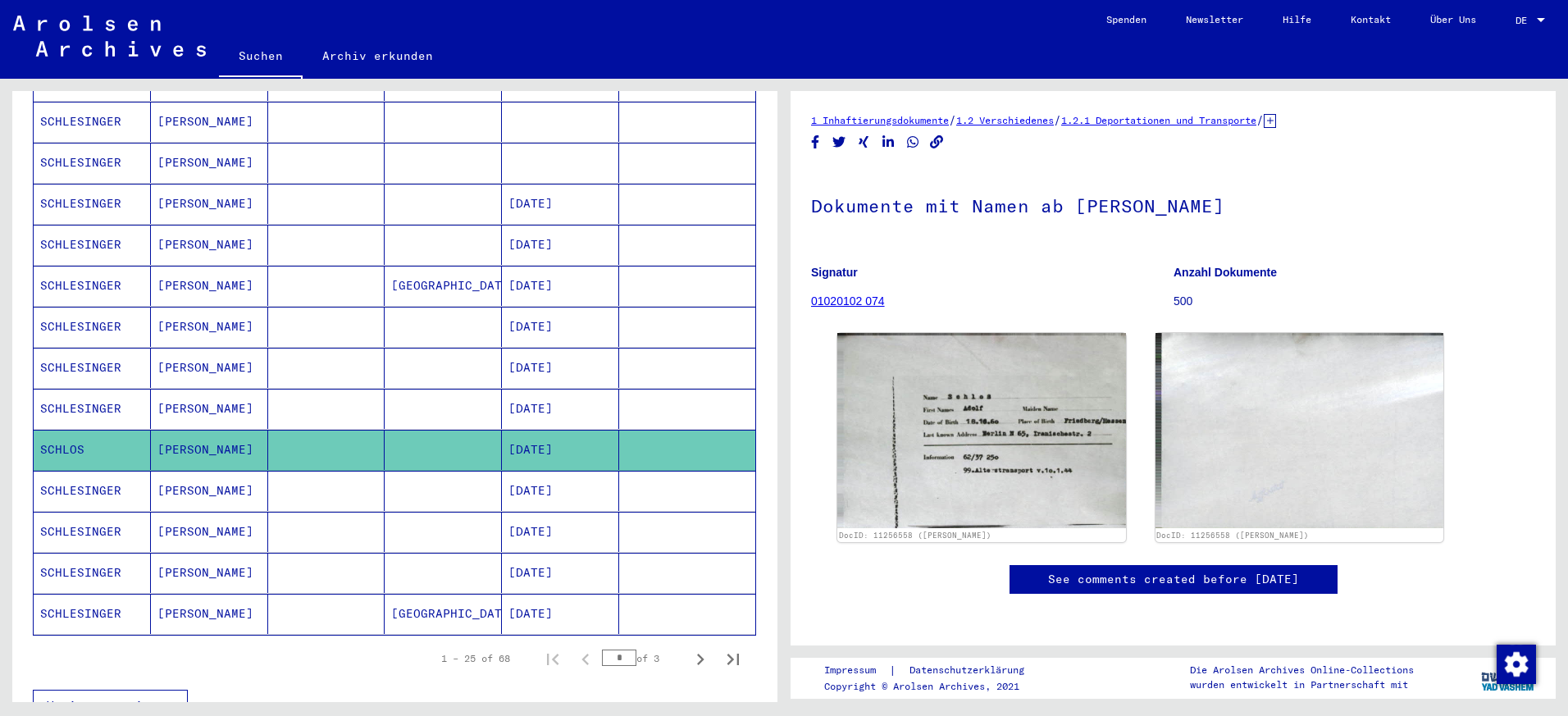
click at [763, 273] on div "Nachname Vorname Geburtsname Geburt‏ Geburtsdatum Prisoner # SCHLESINGER [PERSO…" at bounding box center [395, 153] width 765 height 1180
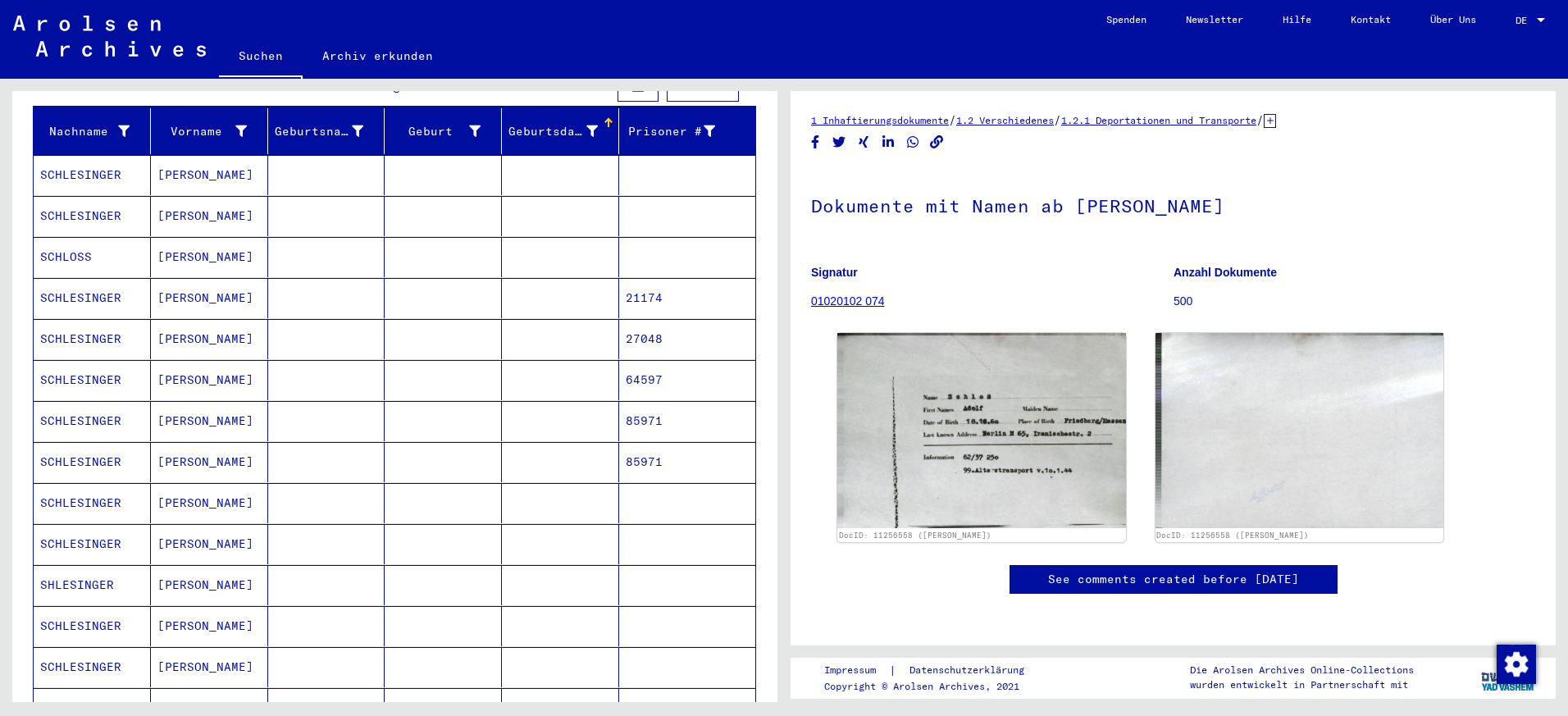
drag, startPoint x: 761, startPoint y: 297, endPoint x: 771, endPoint y: 258, distance: 40.3
click at [771, 258] on div "**********" at bounding box center [395, 403] width 765 height 624
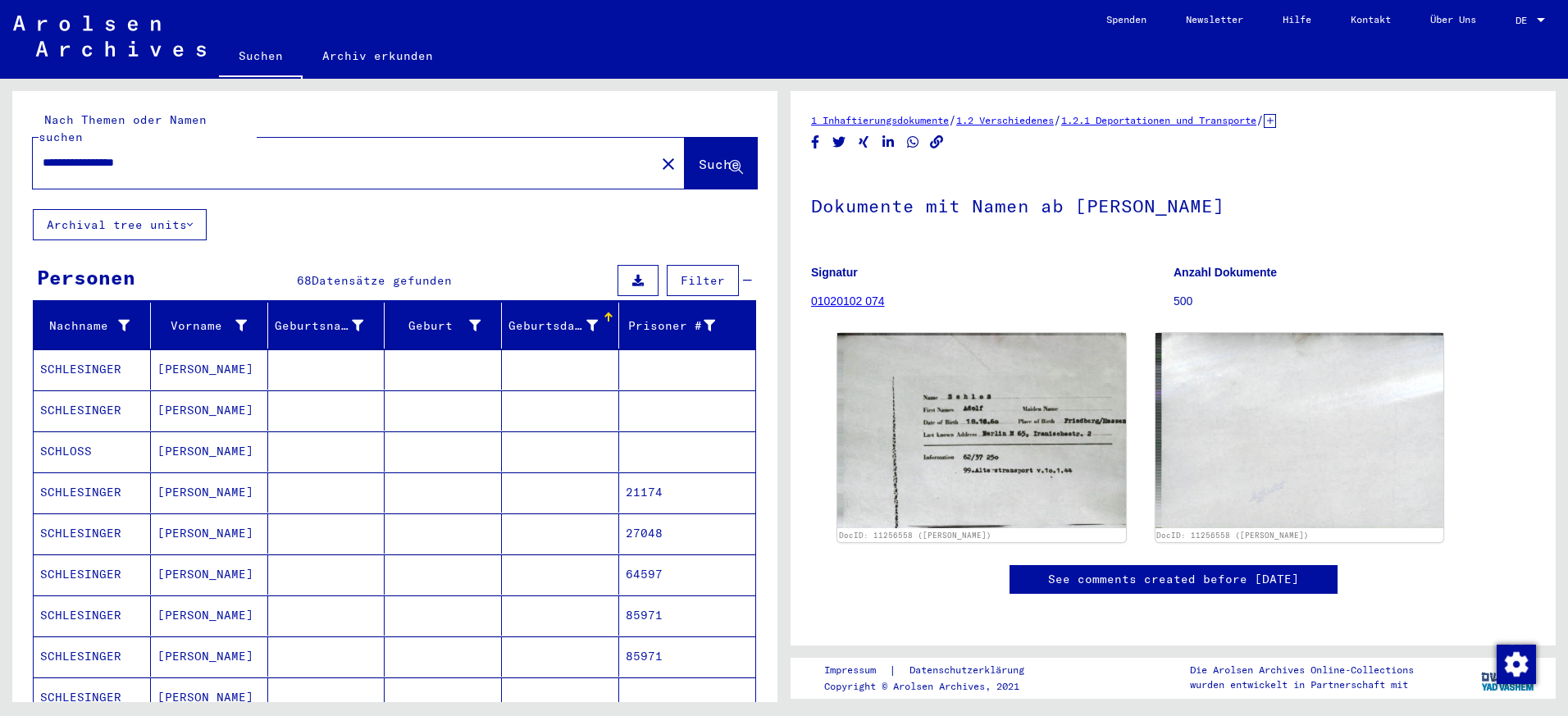
click at [268, 163] on div "**********" at bounding box center [339, 163] width 613 height 37
click at [266, 156] on div "**********" at bounding box center [339, 163] width 613 height 37
click at [333, 157] on div "**********" at bounding box center [339, 163] width 613 height 37
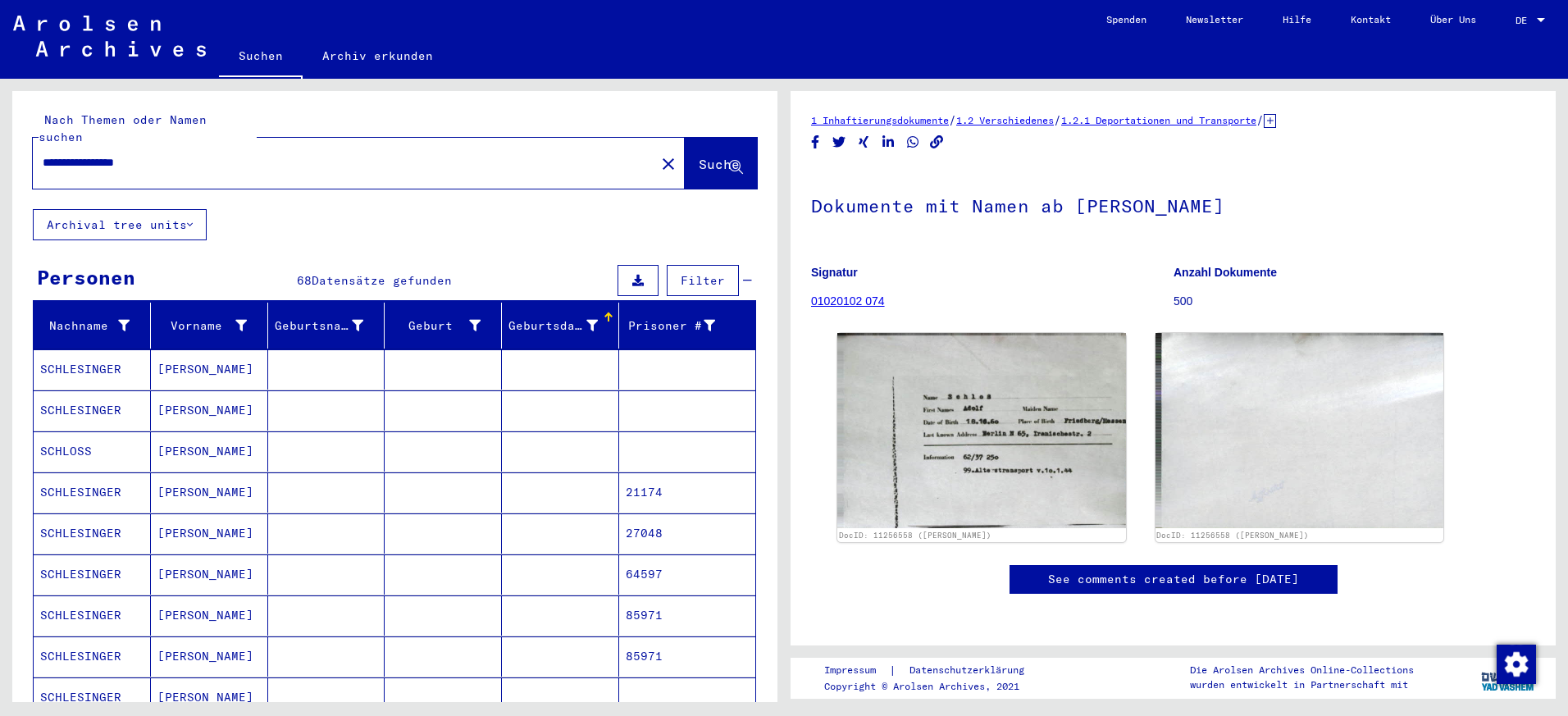
click at [332, 155] on input "**********" at bounding box center [344, 163] width 603 height 18
type input "**********"
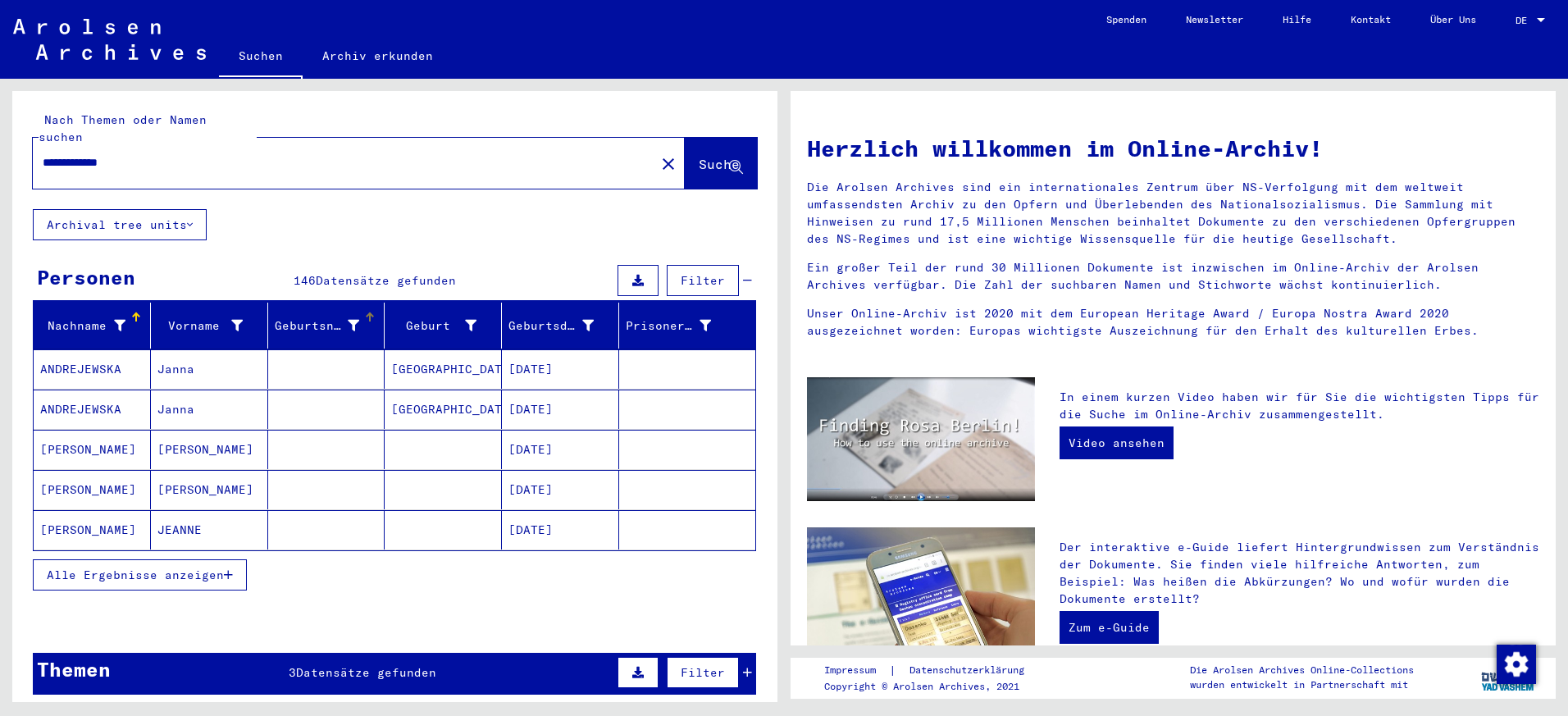
click at [348, 320] on icon at bounding box center [354, 326] width 12 height 12
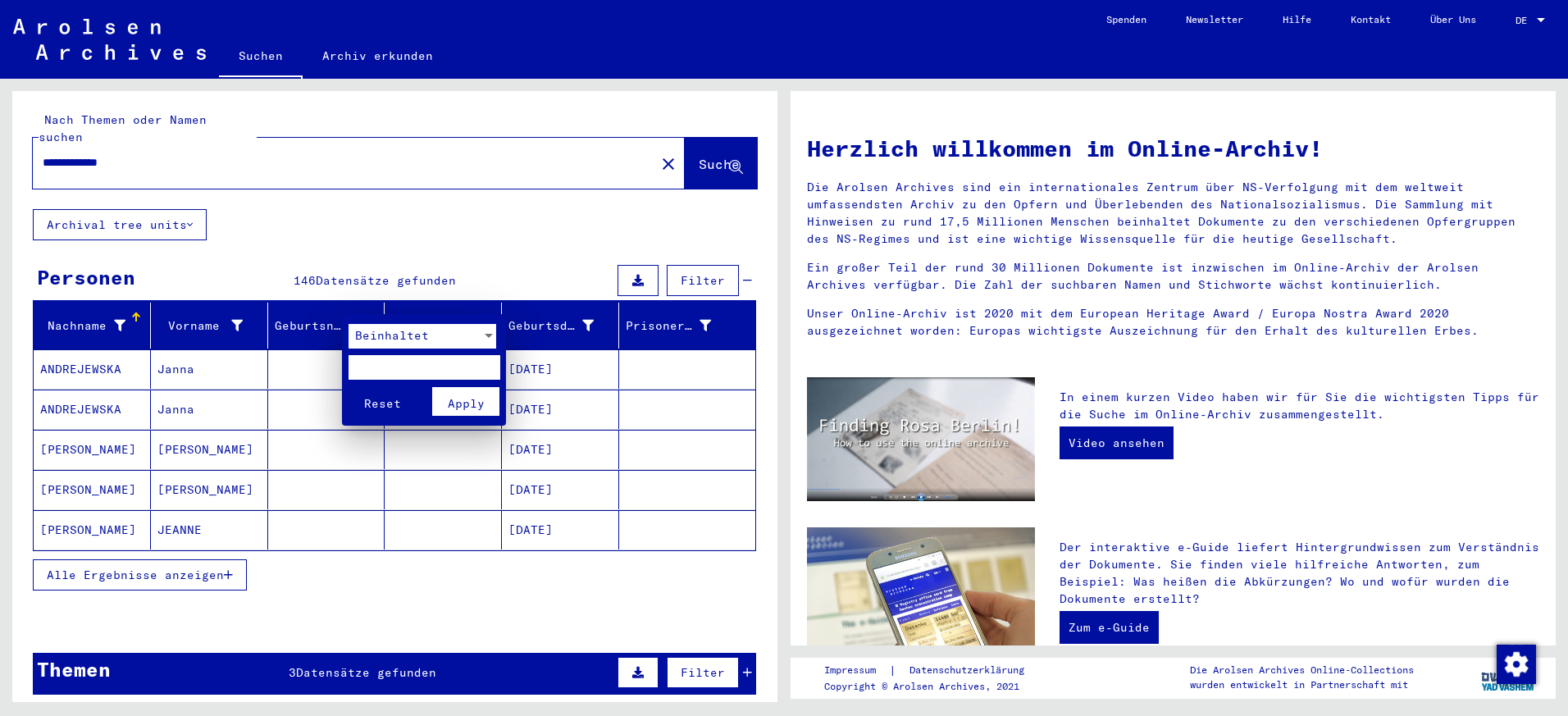
click at [324, 306] on div at bounding box center [784, 358] width 1568 height 716
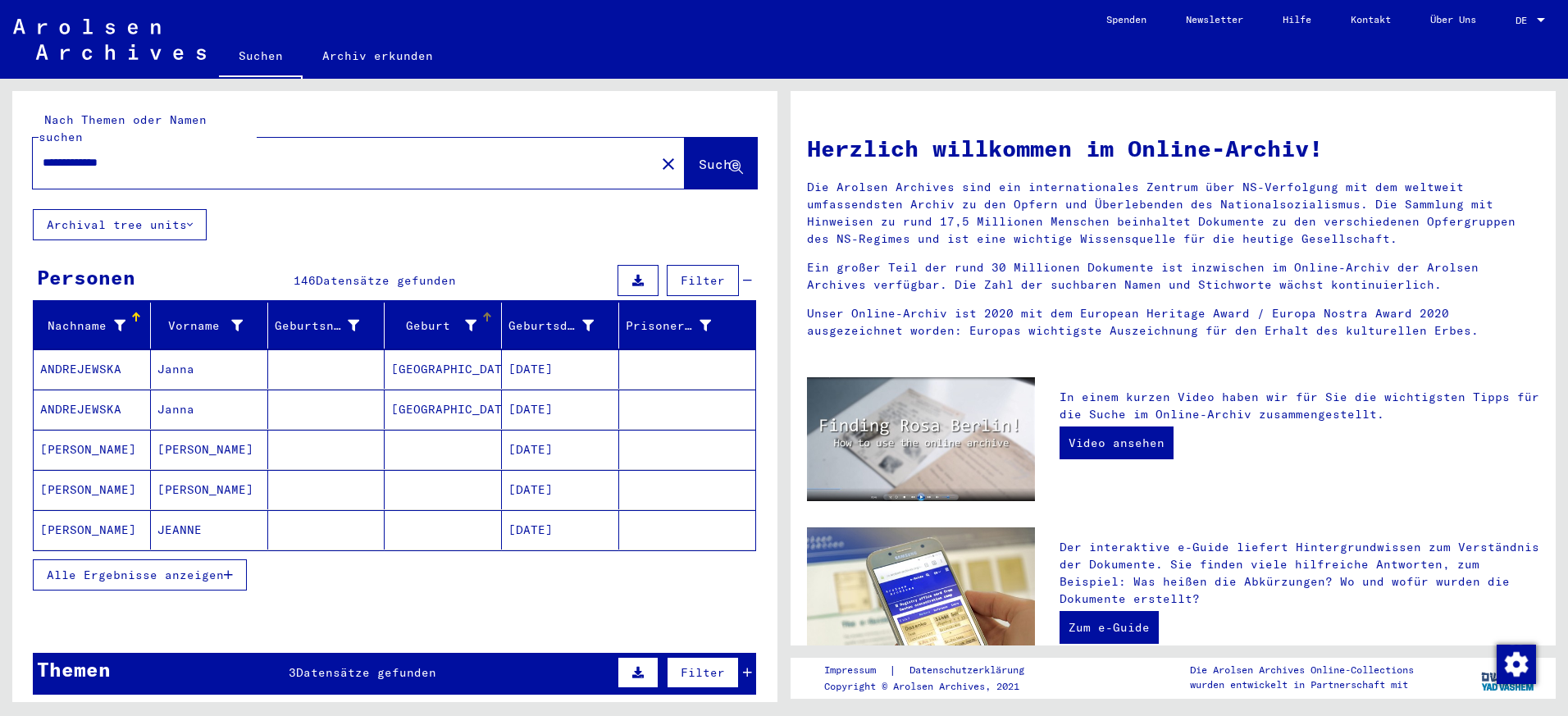
click at [434, 303] on mat-header-cell "Geburt‏" at bounding box center [443, 326] width 117 height 46
click at [315, 318] on div "Geburtsname" at bounding box center [317, 327] width 85 height 18
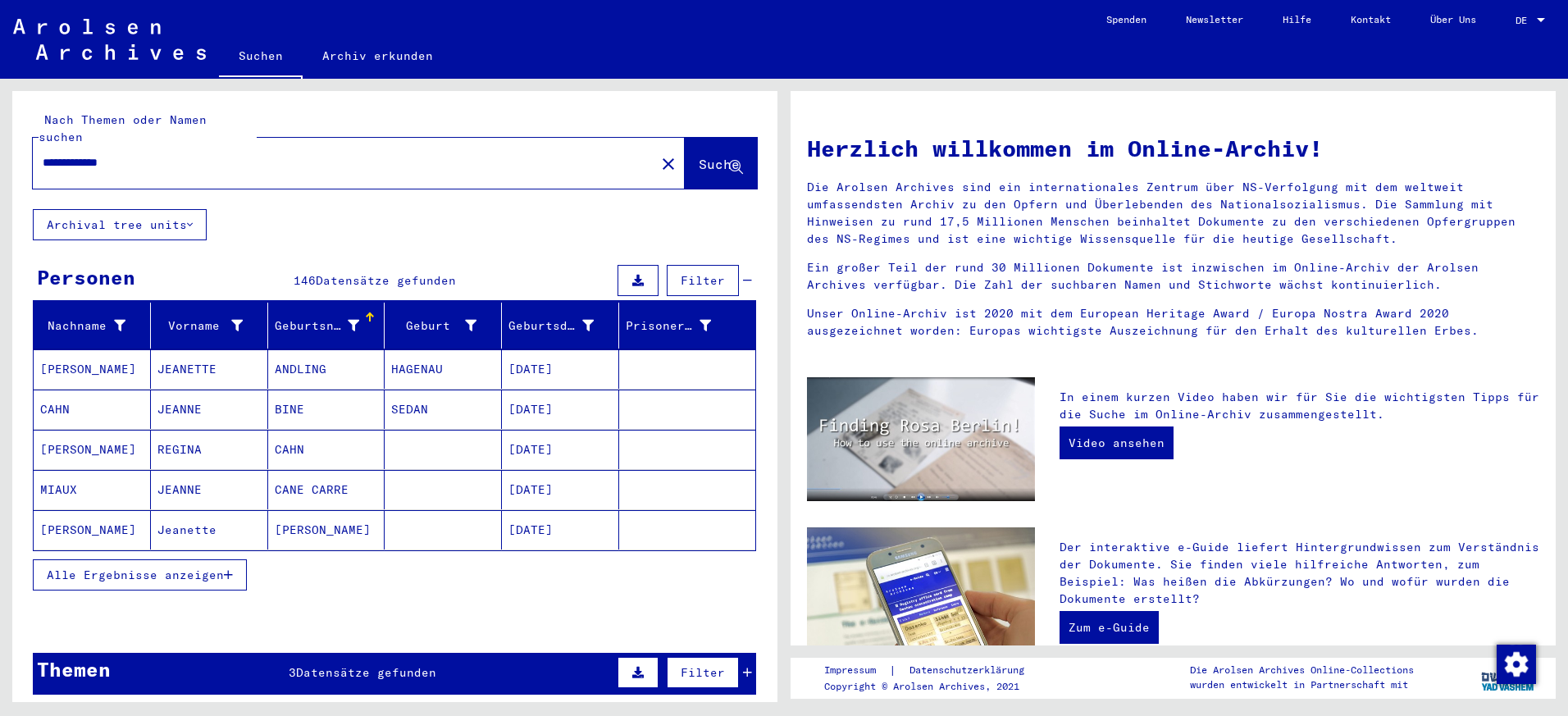
click at [508, 313] on div "Geburtsdatum" at bounding box center [563, 326] width 109 height 26
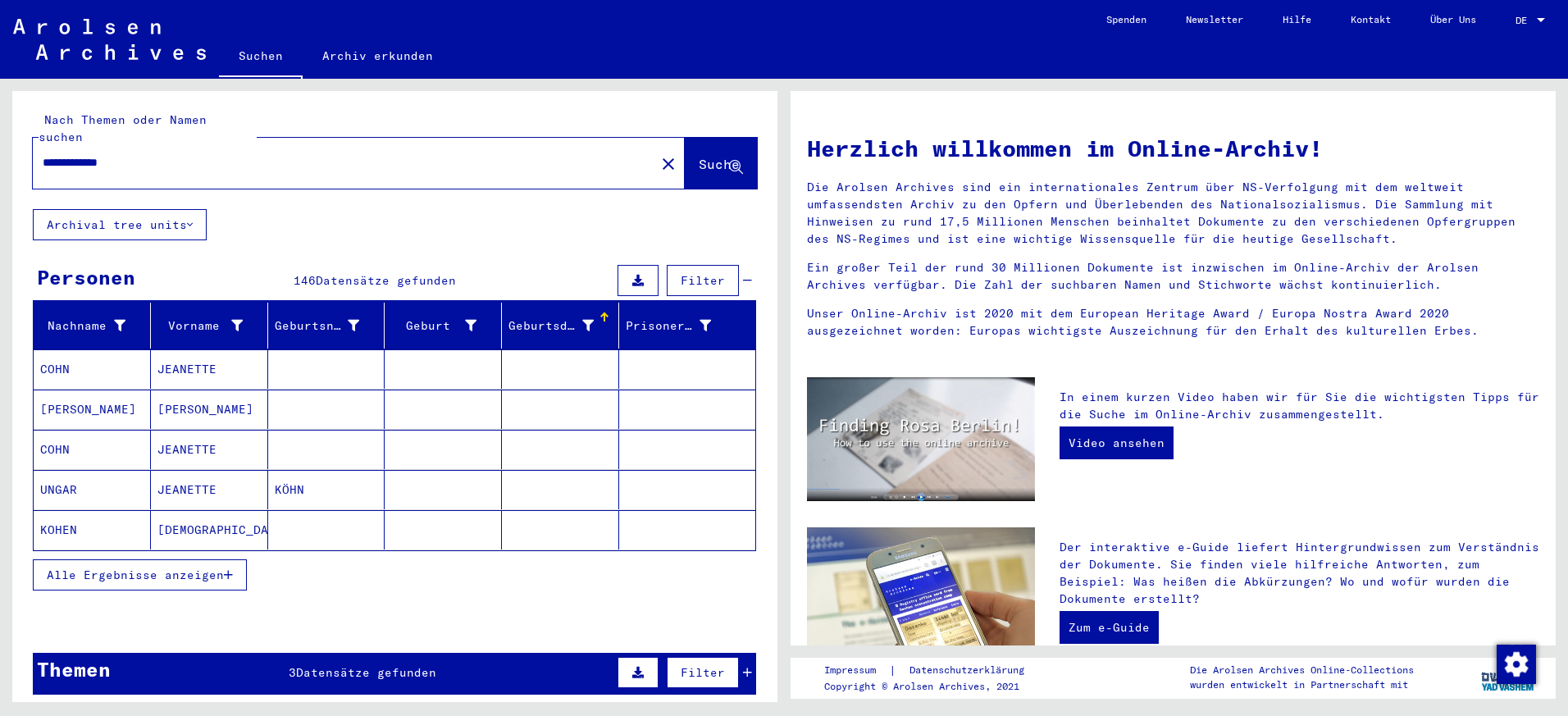
click at [213, 568] on span "Alle Ergebnisse anzeigen" at bounding box center [135, 575] width 177 height 15
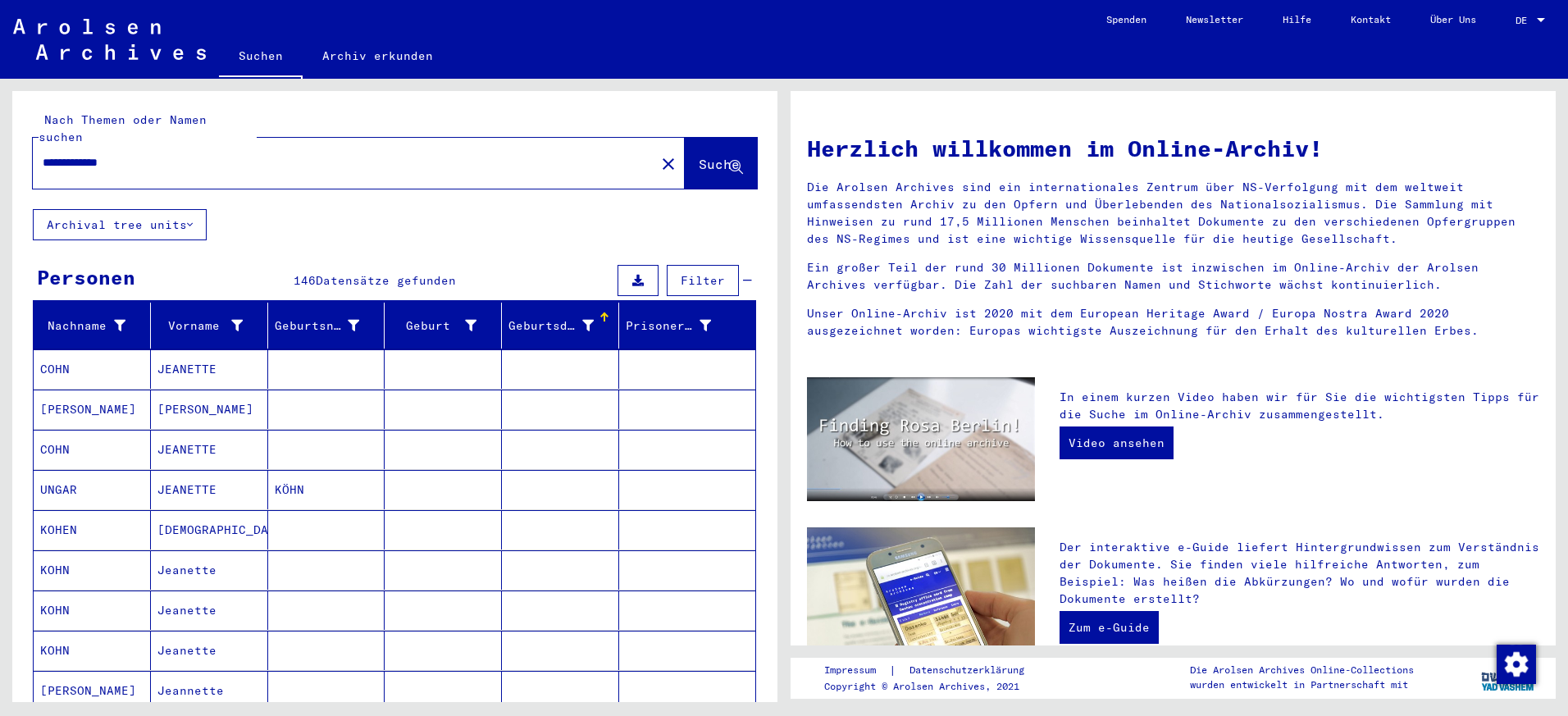
click at [775, 257] on div "**********" at bounding box center [392, 391] width 784 height 624
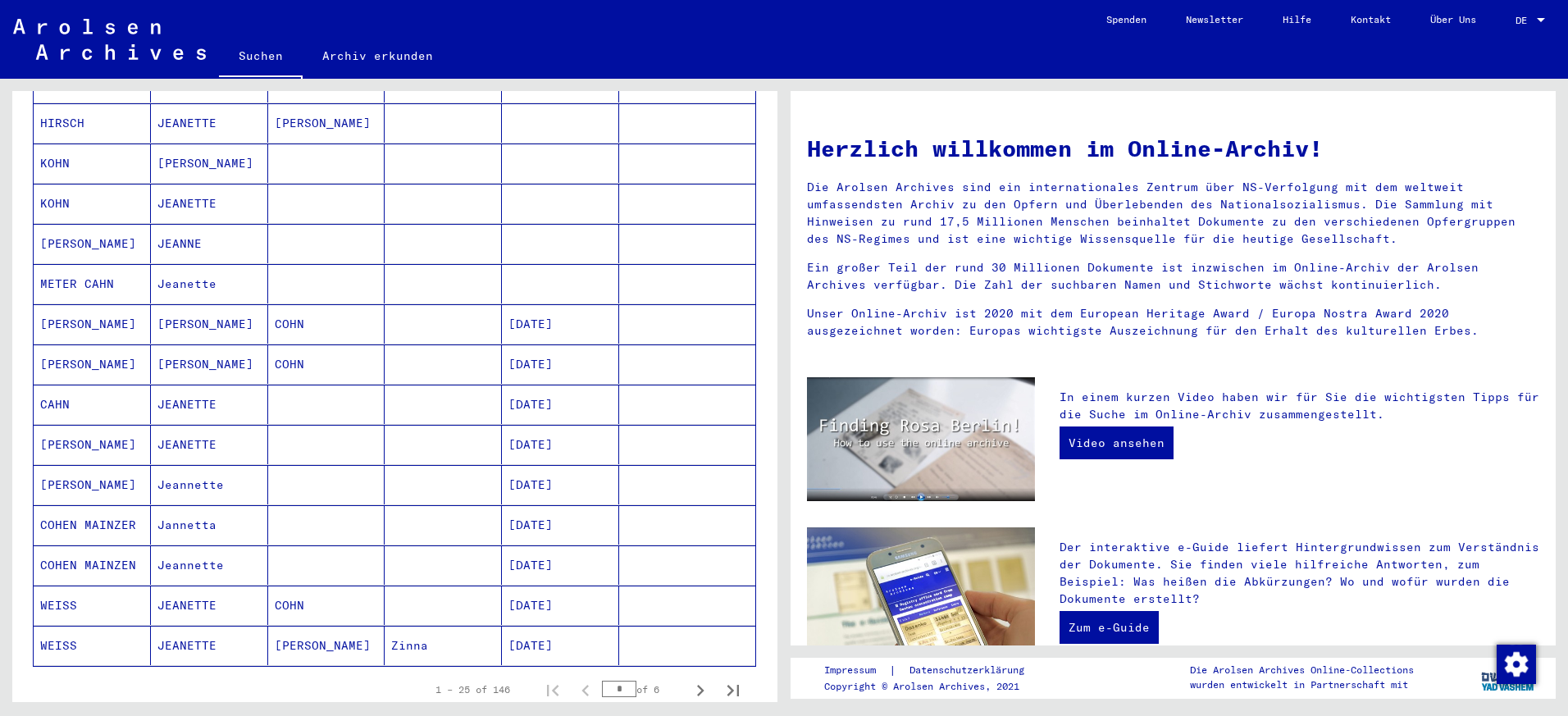
scroll to position [700, 0]
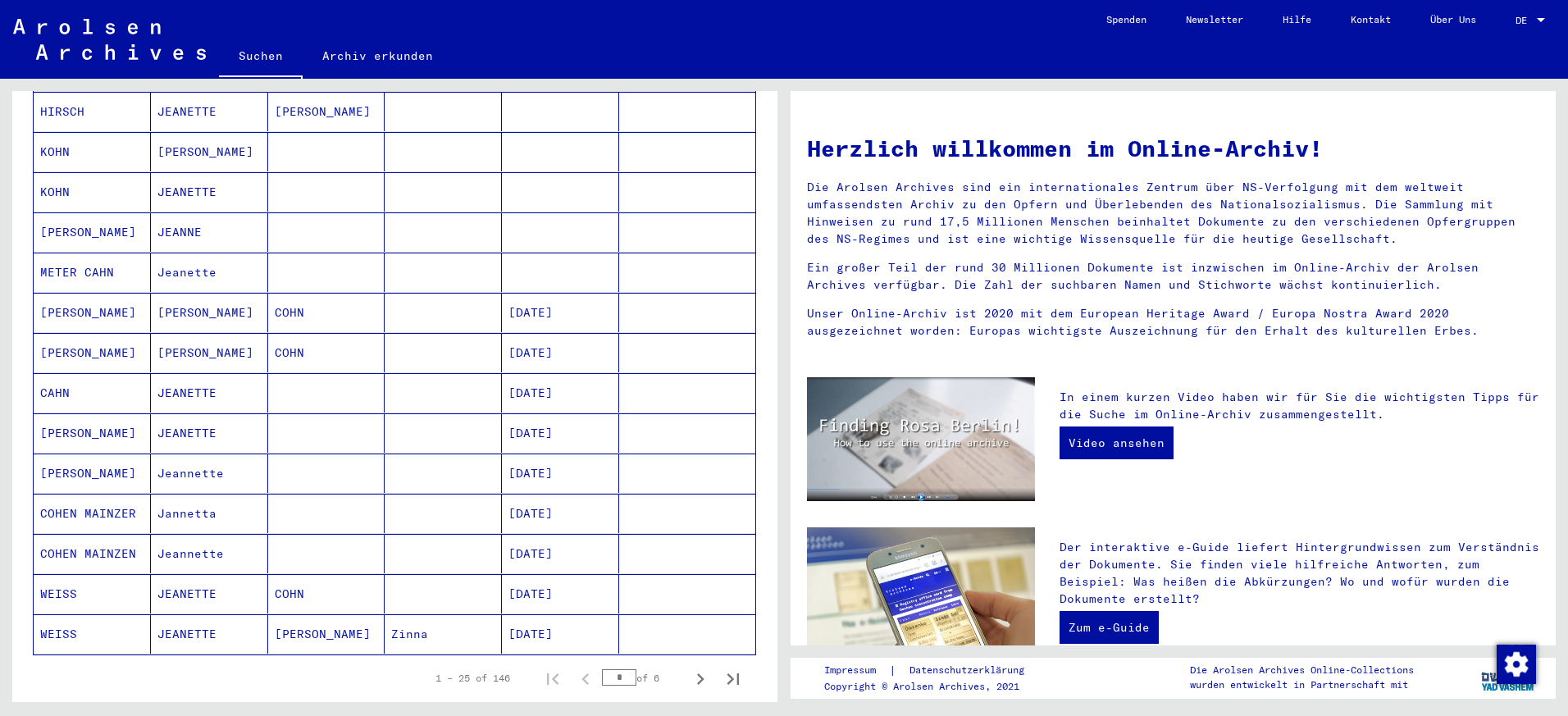
click at [370, 582] on mat-cell "COHN" at bounding box center [327, 594] width 117 height 39
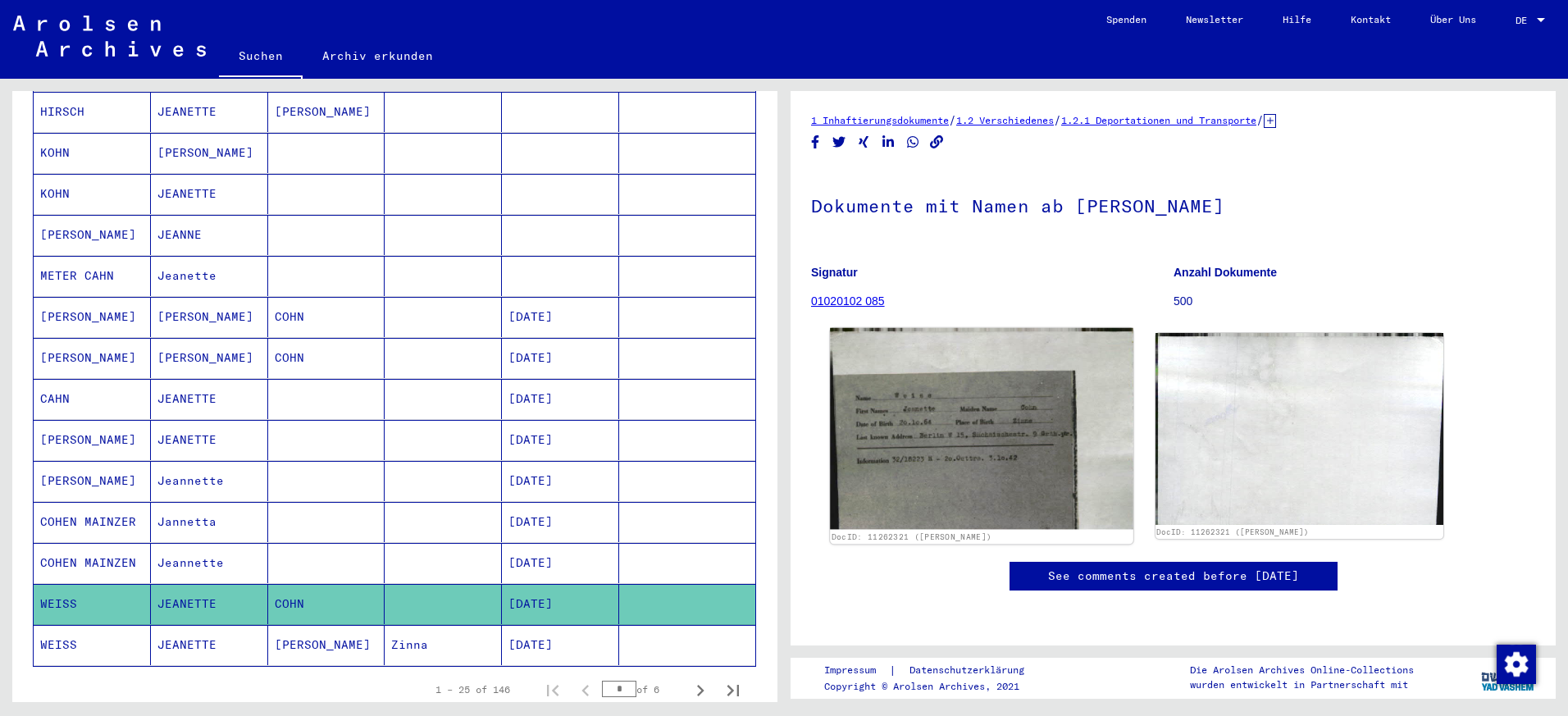
click at [925, 400] on img at bounding box center [981, 429] width 303 height 201
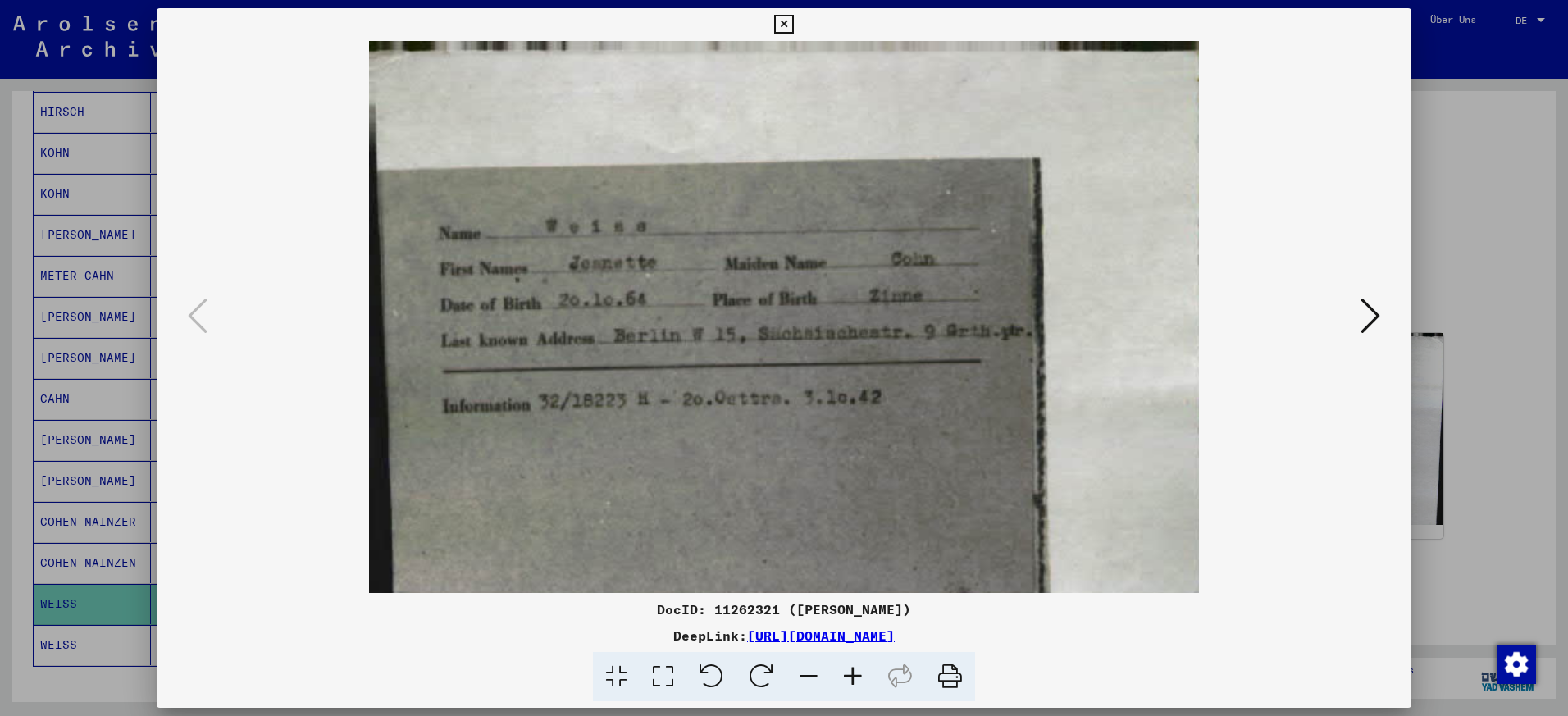
click at [1439, 184] on div at bounding box center [784, 358] width 1568 height 716
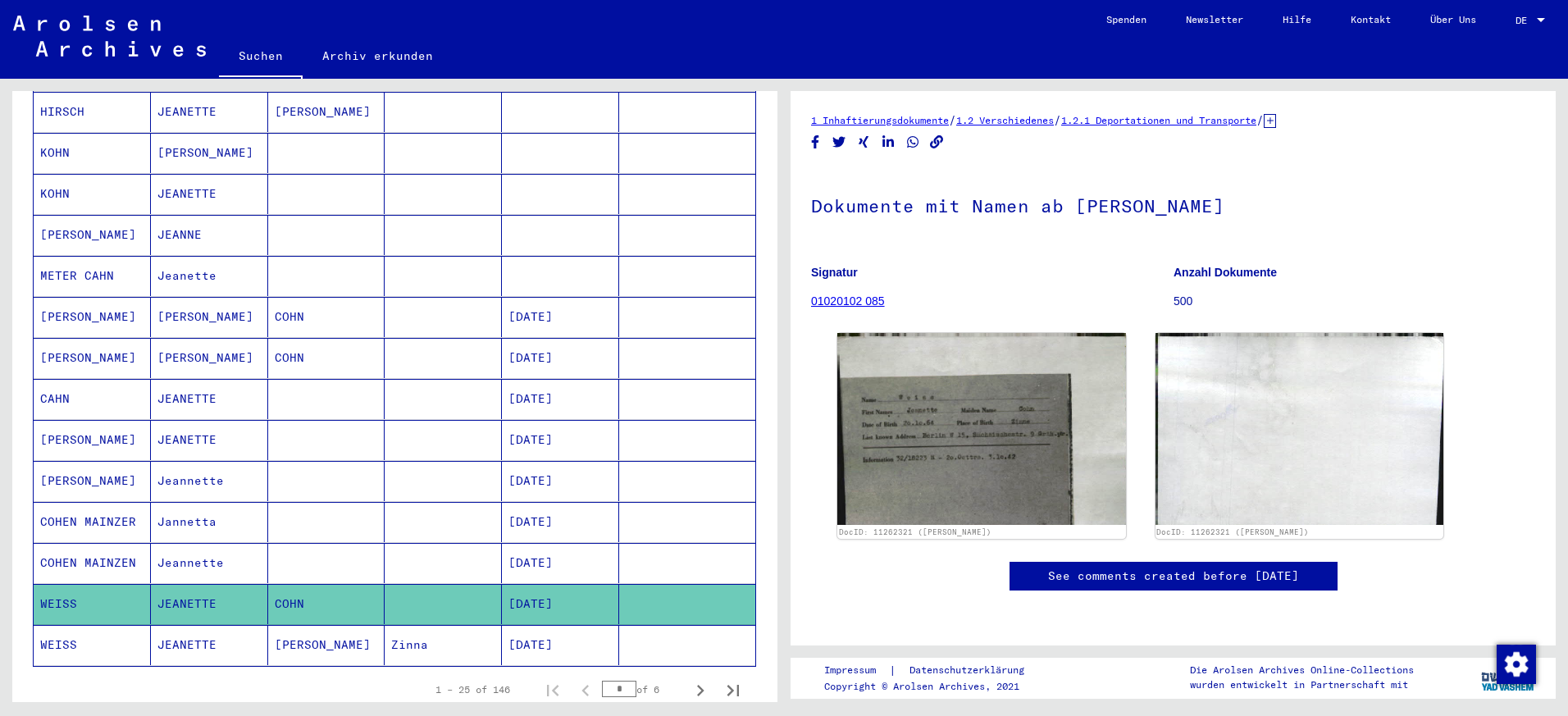
click at [376, 639] on mat-cell "[PERSON_NAME]" at bounding box center [327, 645] width 117 height 40
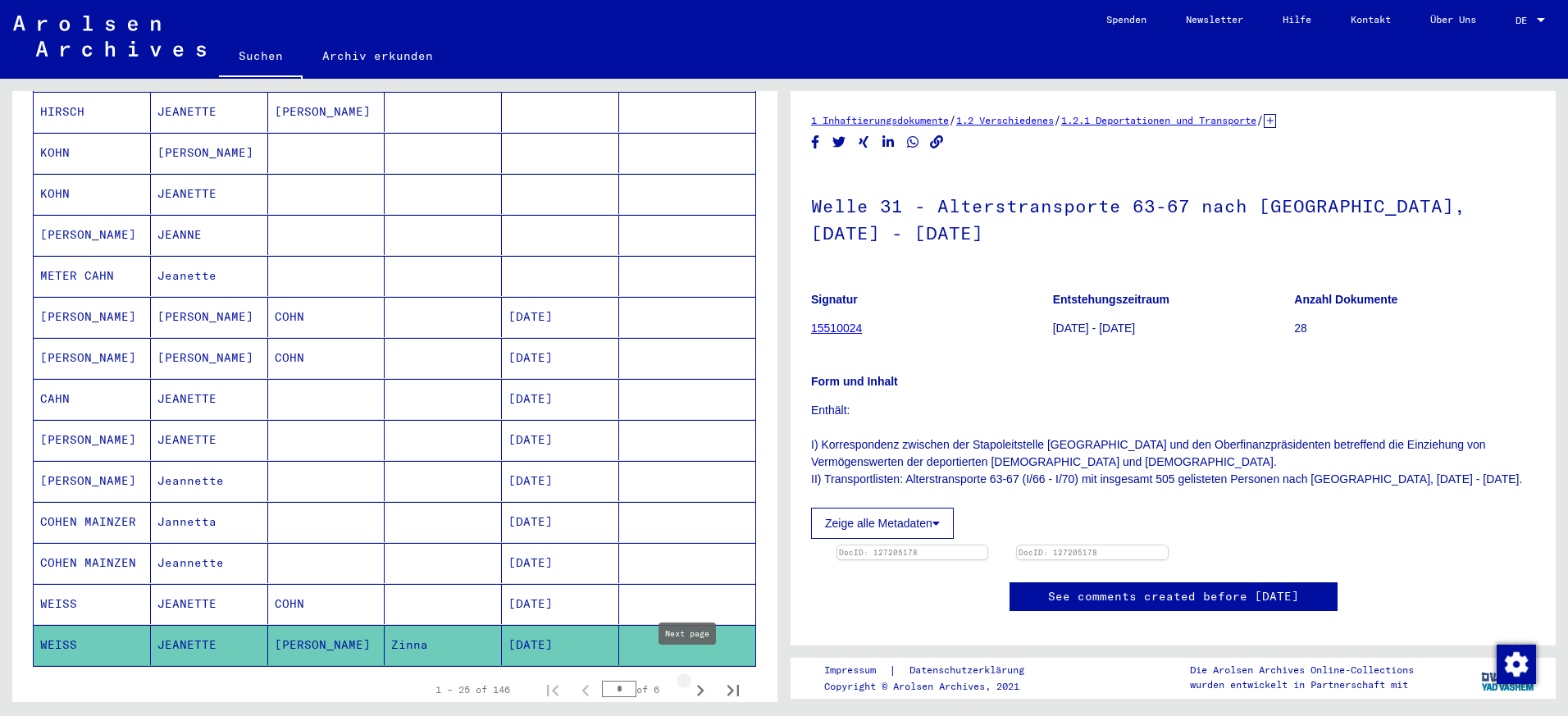
click at [689, 680] on icon "Next page" at bounding box center [700, 691] width 22 height 22
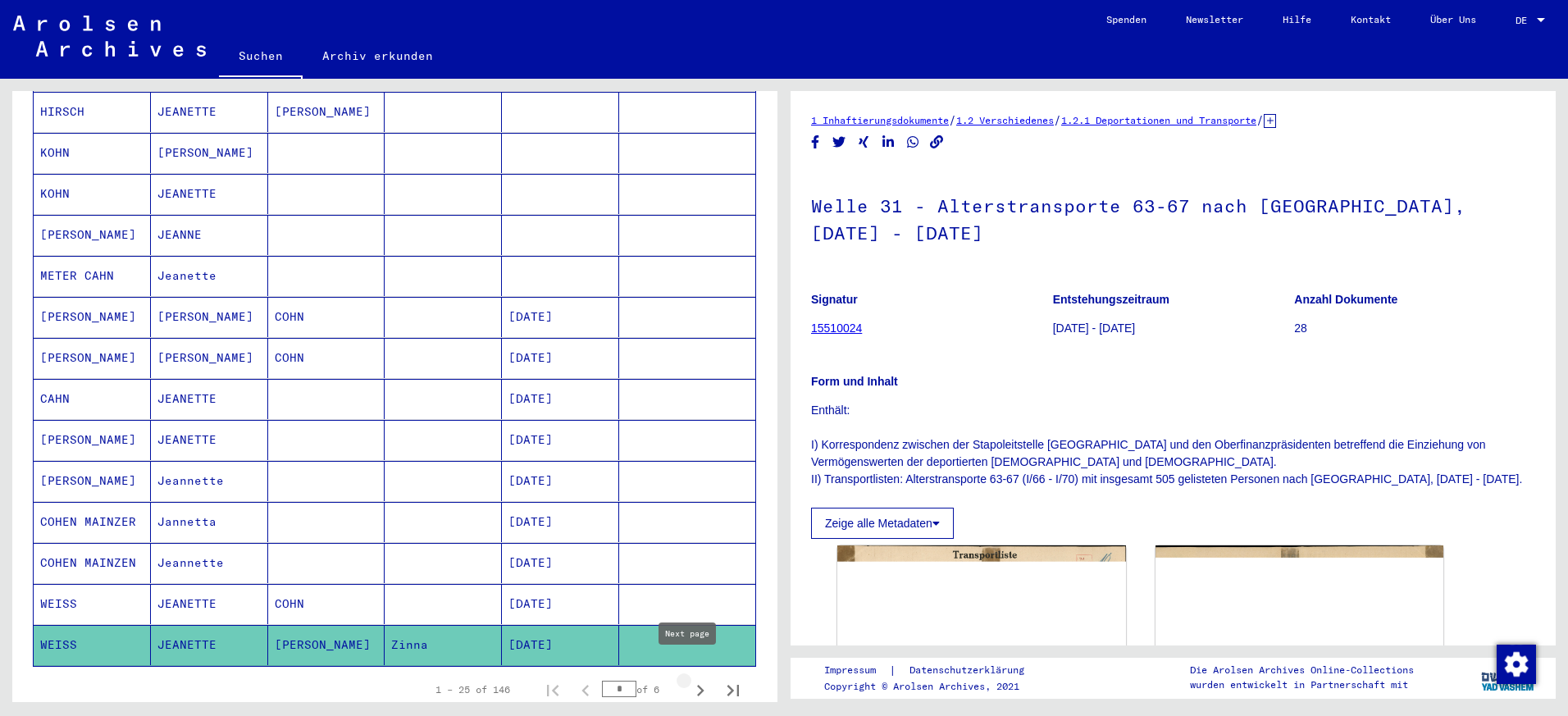
type input "*"
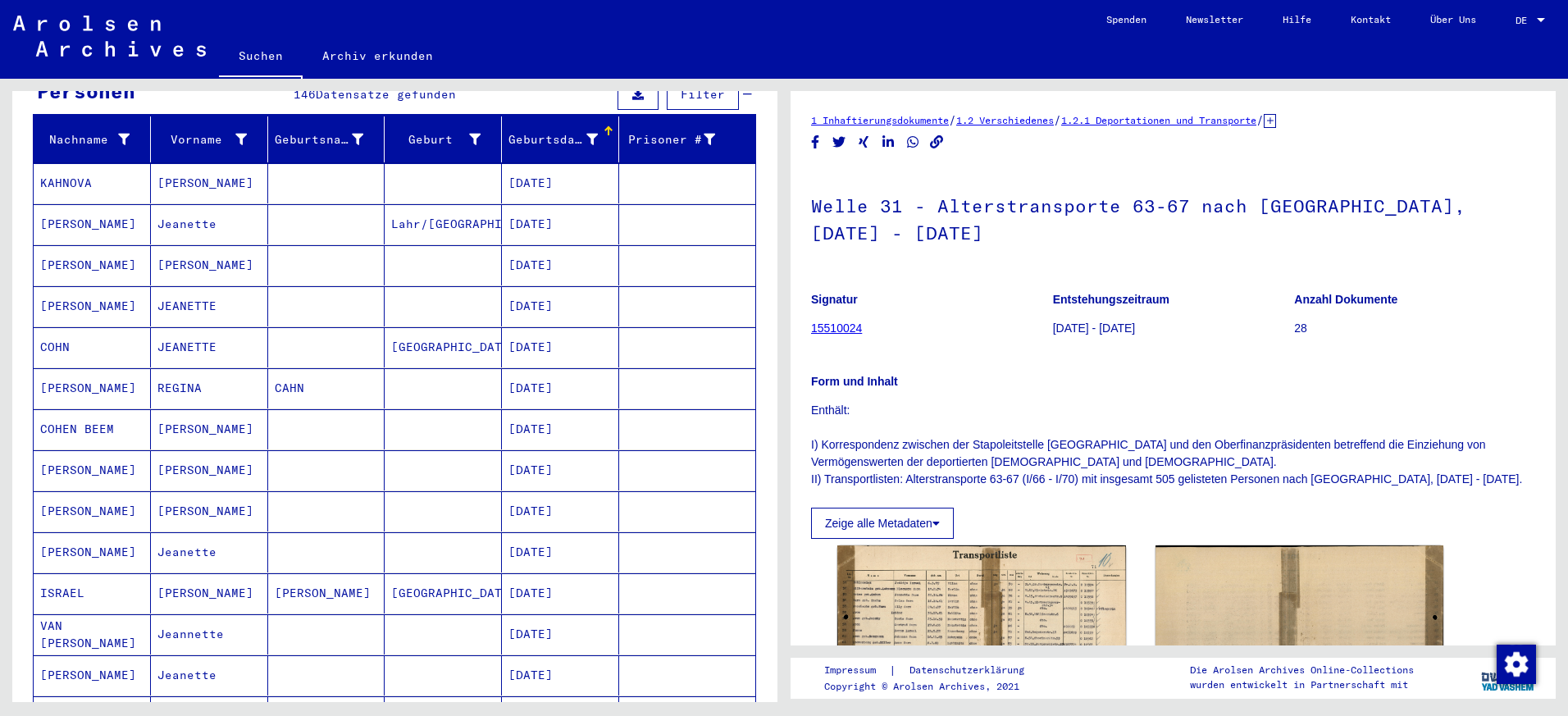
scroll to position [152, 0]
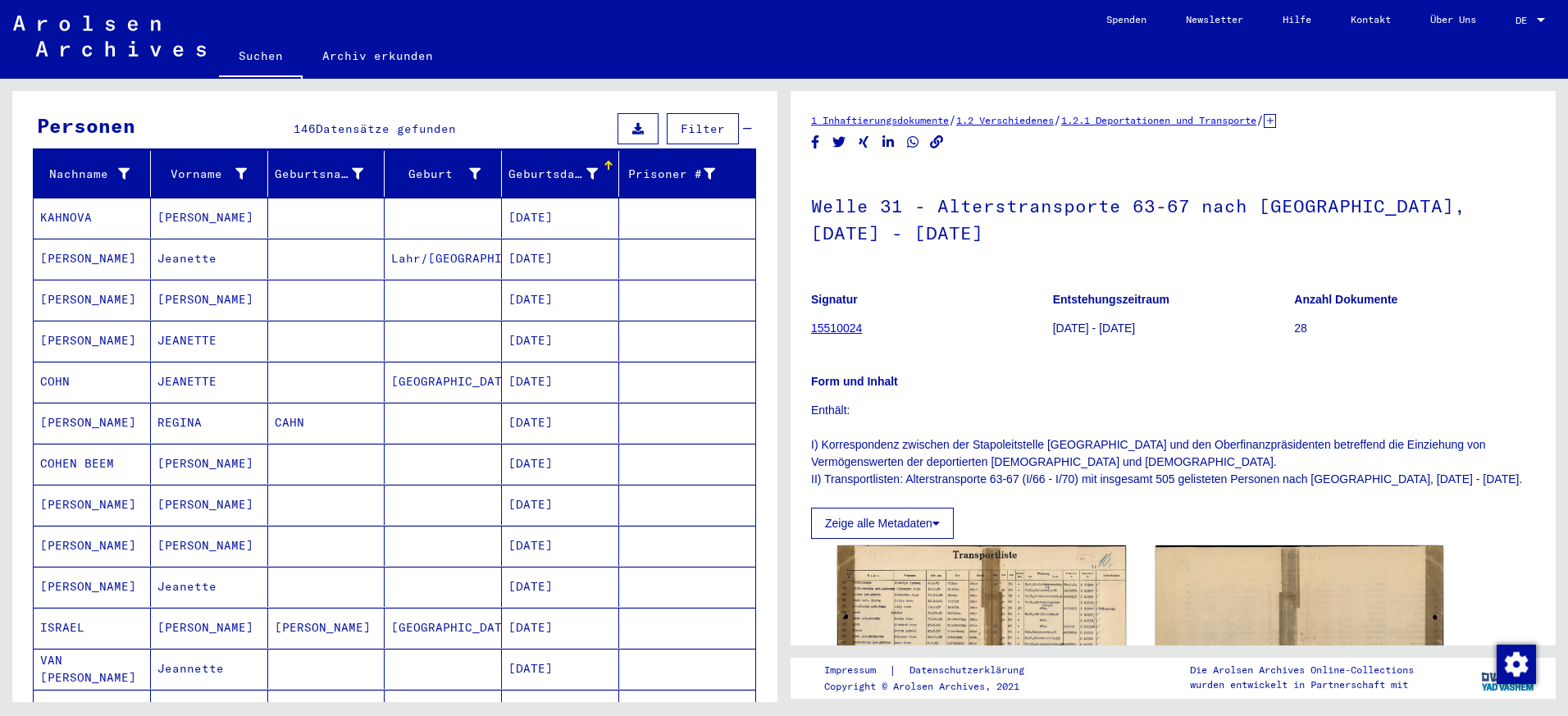
click at [466, 244] on mat-cell "Lahr/[GEOGRAPHIC_DATA]" at bounding box center [443, 258] width 117 height 40
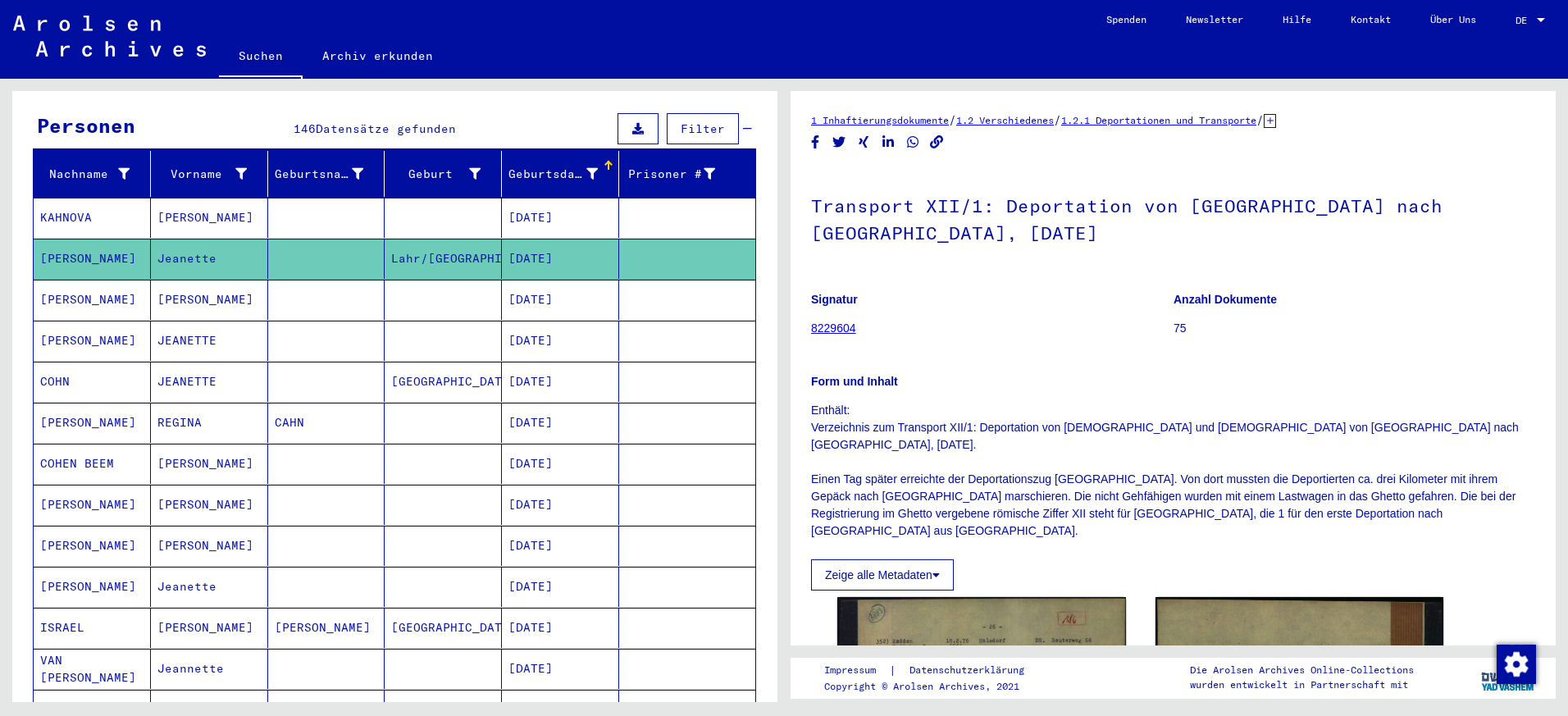
click at [467, 280] on mat-cell at bounding box center [443, 299] width 117 height 40
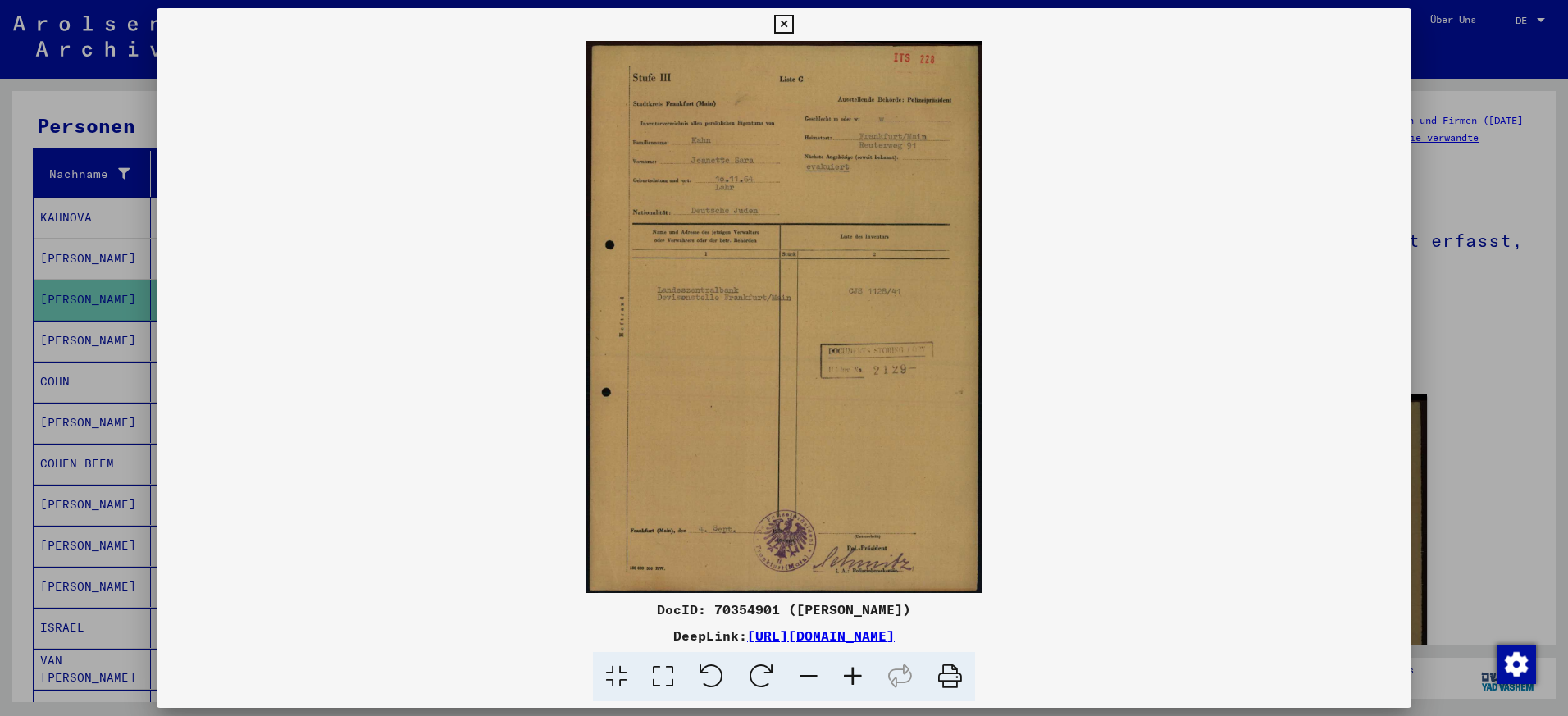
click at [1432, 250] on div at bounding box center [784, 358] width 1568 height 716
